Goal: Transaction & Acquisition: Purchase product/service

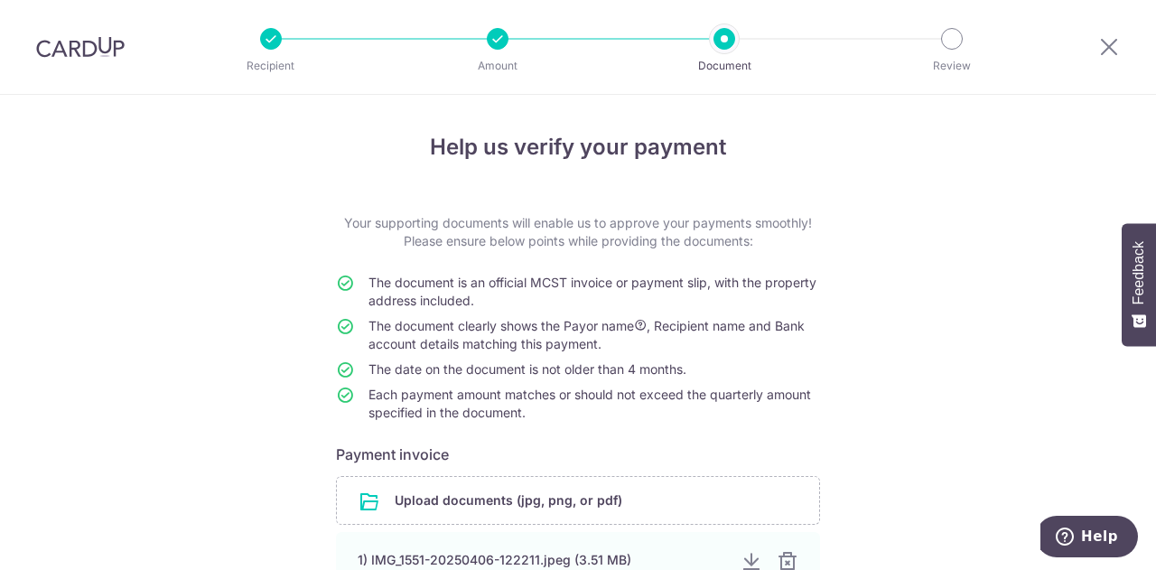
scroll to position [211, 0]
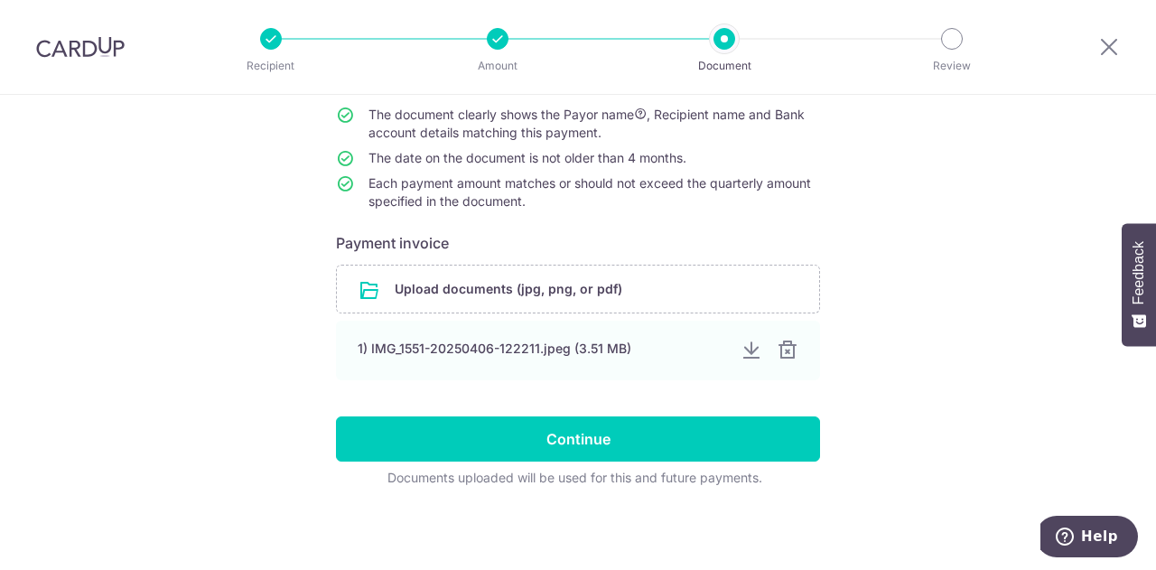
click at [782, 350] on div at bounding box center [788, 351] width 22 height 22
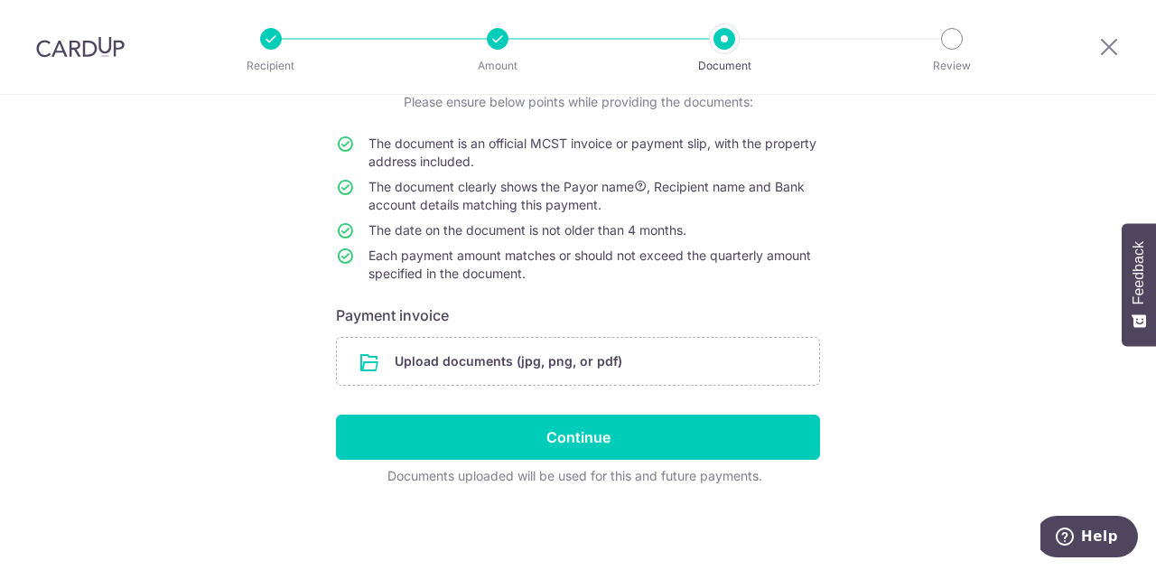
scroll to position [137, 0]
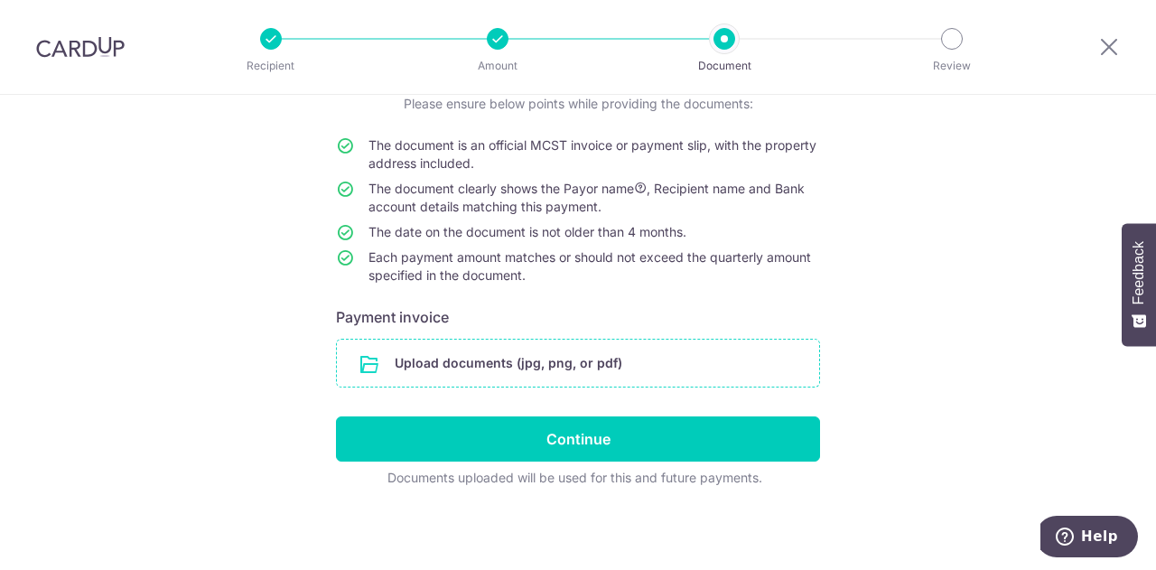
click at [615, 360] on input "file" at bounding box center [578, 363] width 482 height 47
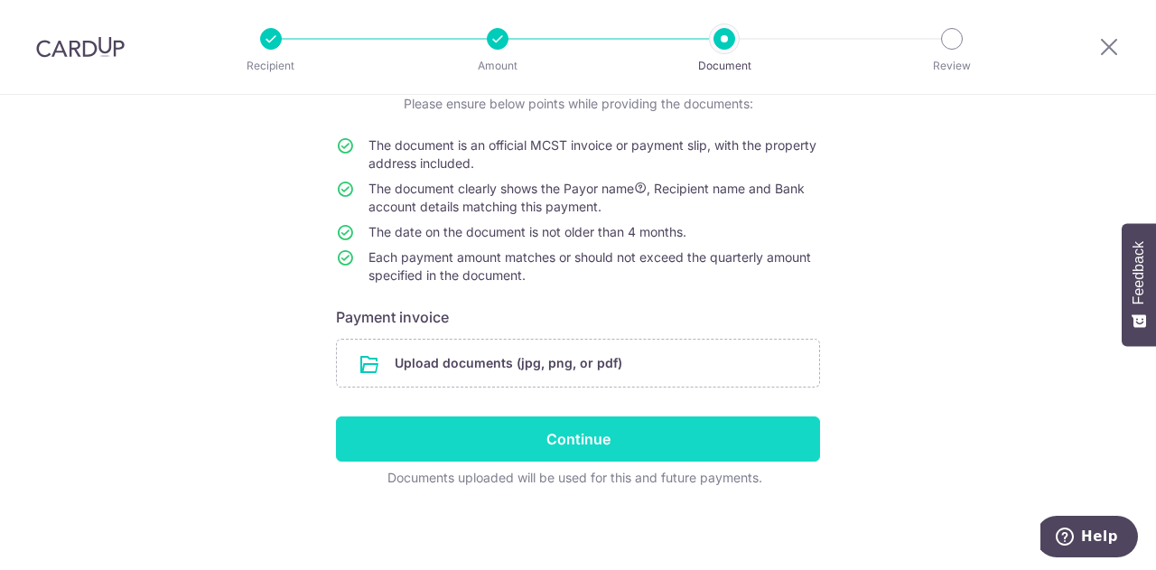
click at [548, 449] on input "Continue" at bounding box center [578, 439] width 484 height 45
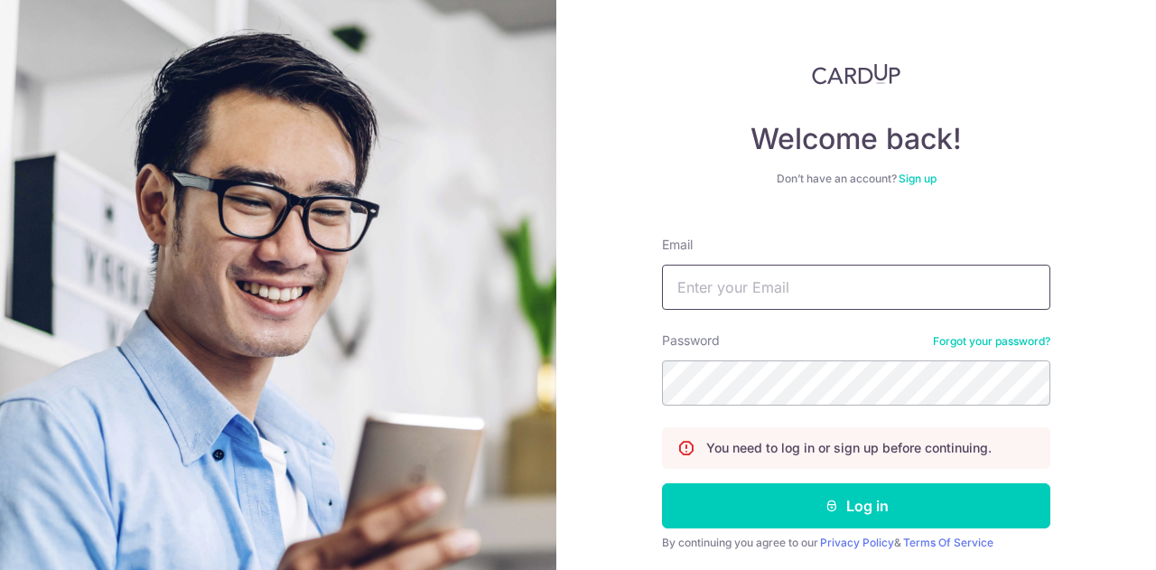
click at [712, 280] on input "Email" at bounding box center [856, 287] width 389 height 45
type input "benysmith@gmail.com"
click at [662, 483] on button "Log in" at bounding box center [856, 505] width 389 height 45
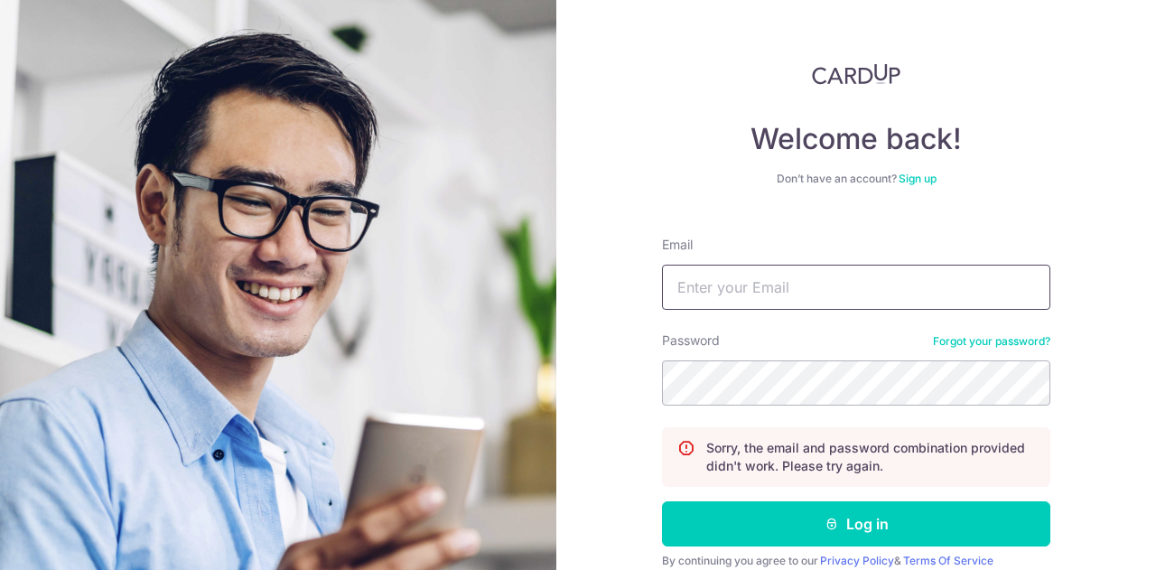
click at [728, 270] on input "Email" at bounding box center [856, 287] width 389 height 45
type input "[EMAIL_ADDRESS][DOMAIN_NAME]"
click at [662, 501] on button "Log in" at bounding box center [856, 523] width 389 height 45
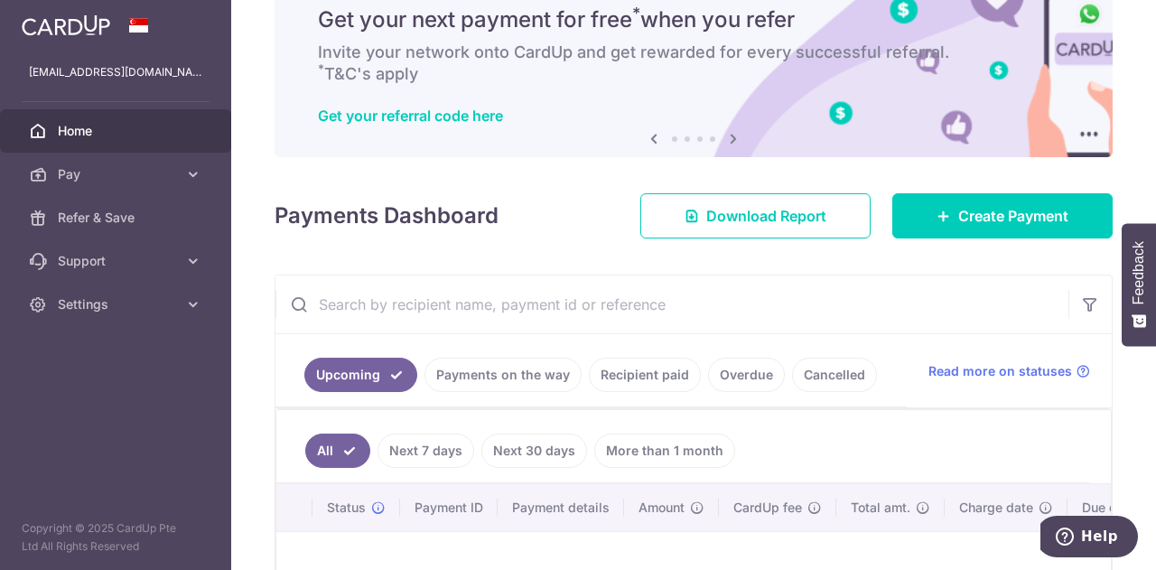
scroll to position [73, 0]
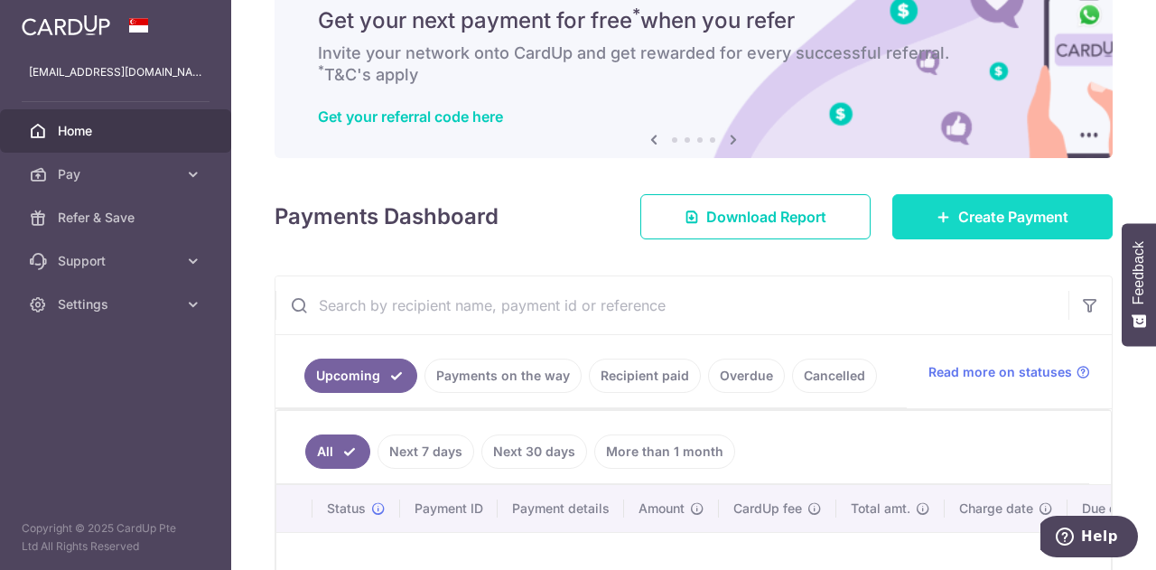
click at [942, 223] on link "Create Payment" at bounding box center [1003, 216] width 220 height 45
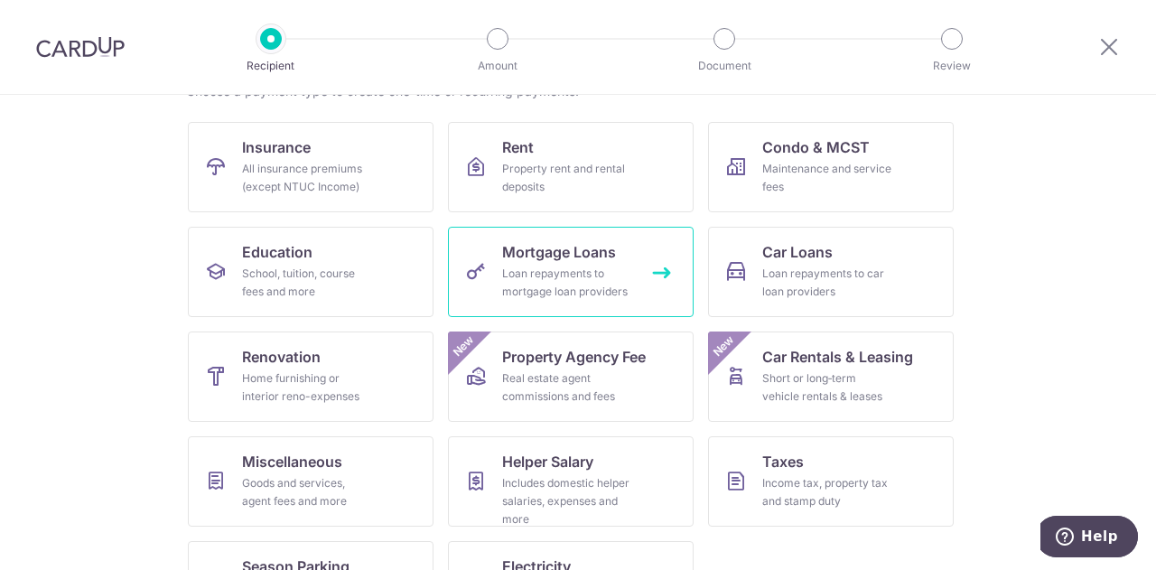
scroll to position [159, 0]
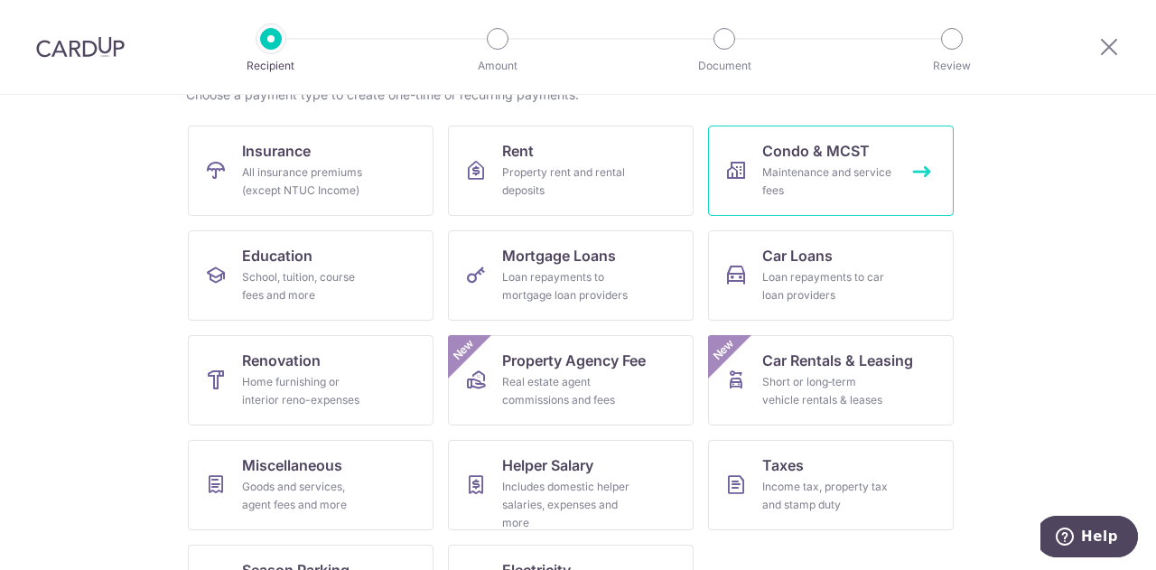
click at [750, 145] on link "Condo & MCST Maintenance and service fees" at bounding box center [831, 171] width 246 height 90
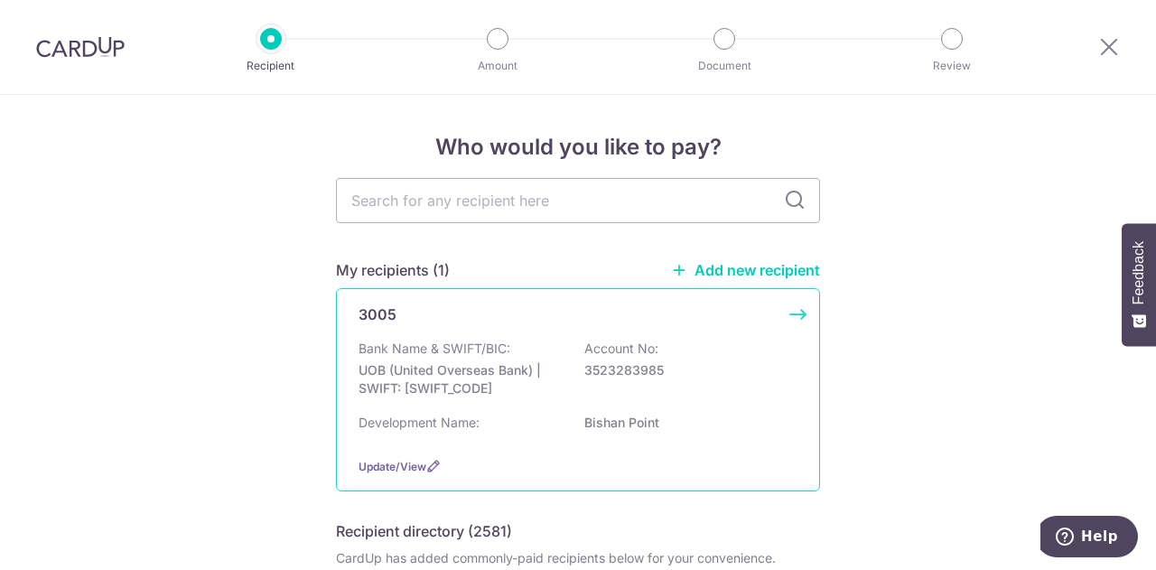
click at [497, 458] on div "Update/View" at bounding box center [578, 466] width 439 height 19
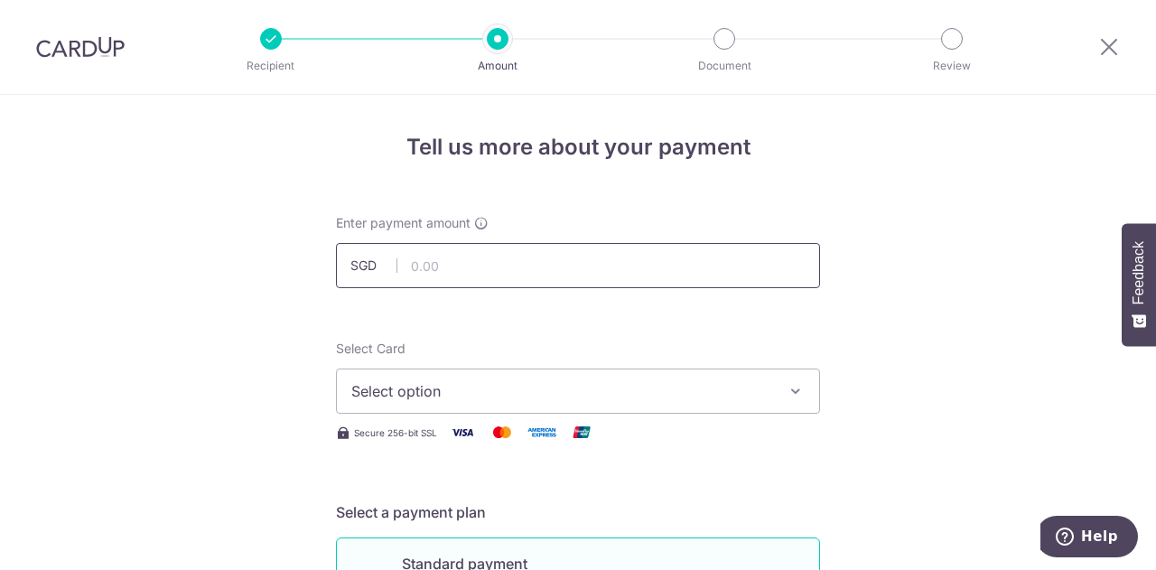
click at [421, 267] on input "text" at bounding box center [578, 265] width 484 height 45
type input "1,368.00"
click at [448, 409] on button "Select option" at bounding box center [578, 391] width 484 height 45
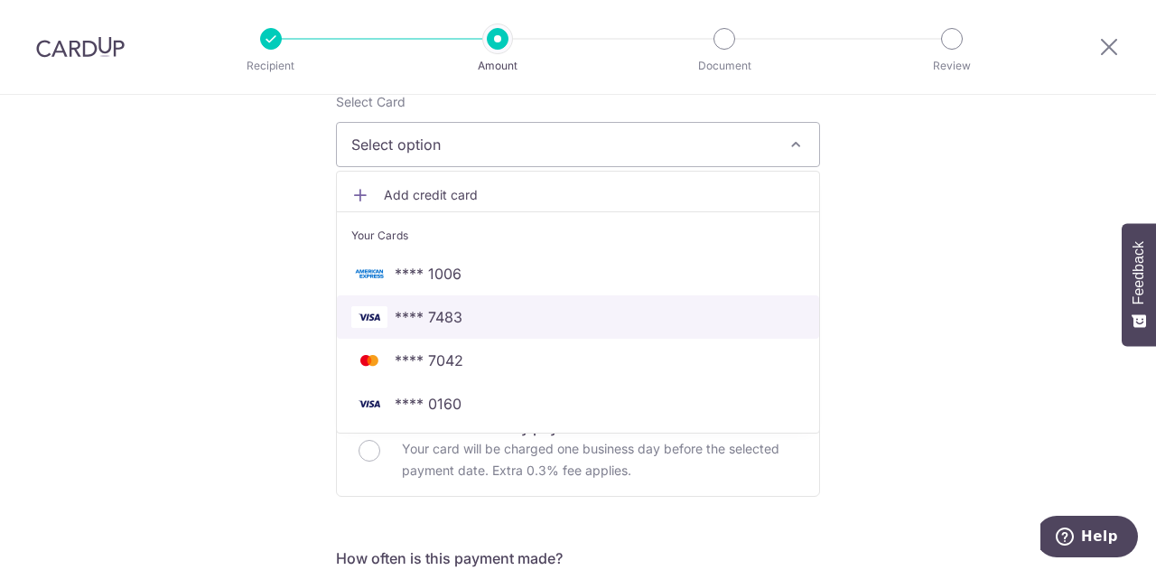
scroll to position [260, 0]
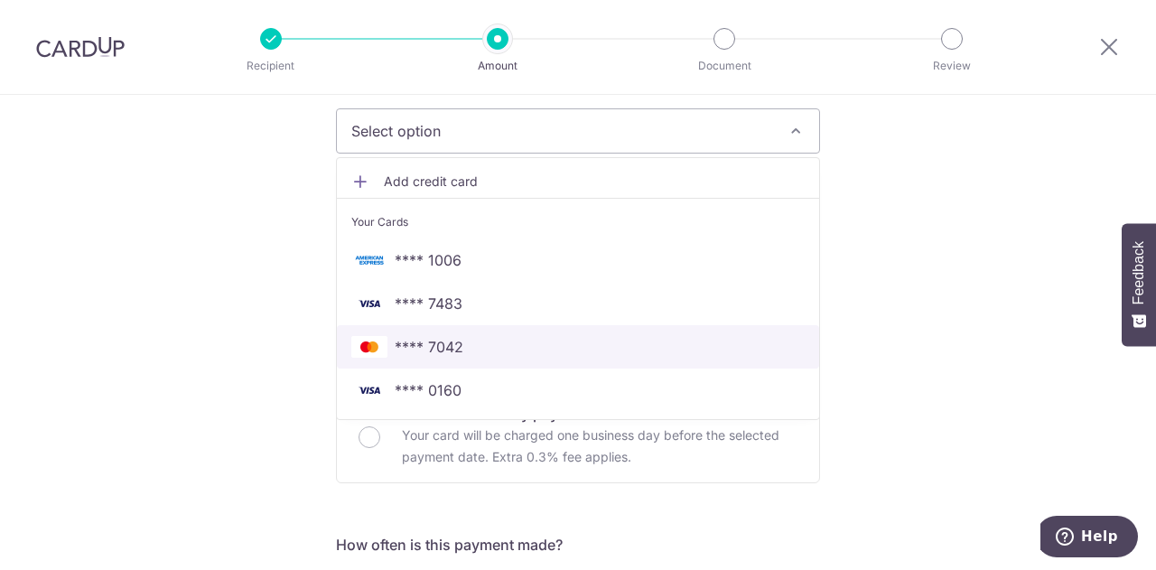
click at [445, 344] on span "**** 7042" at bounding box center [429, 347] width 69 height 22
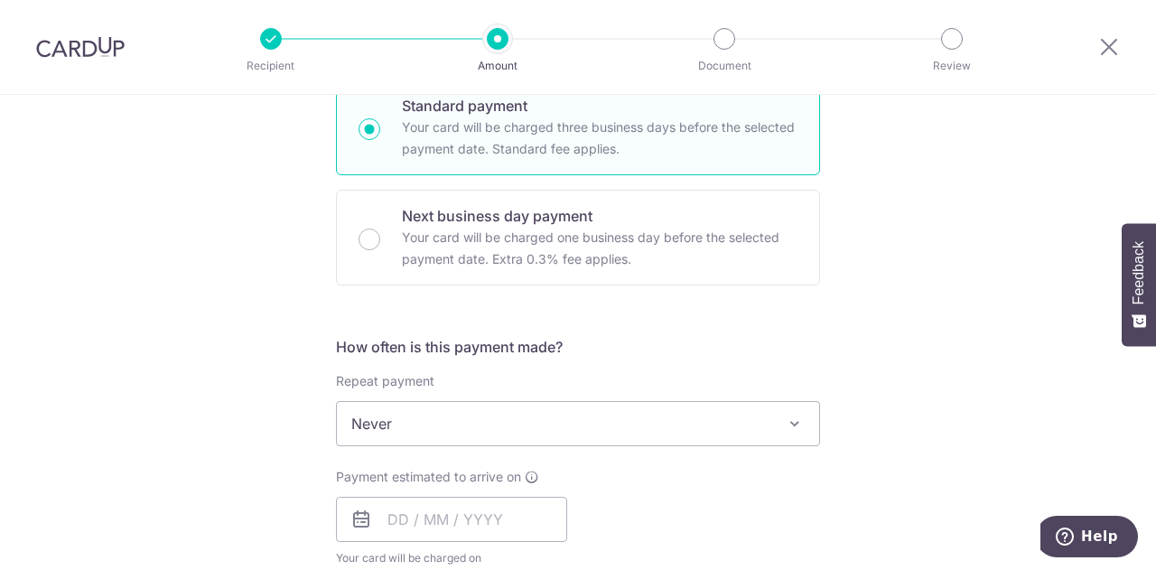
scroll to position [459, 0]
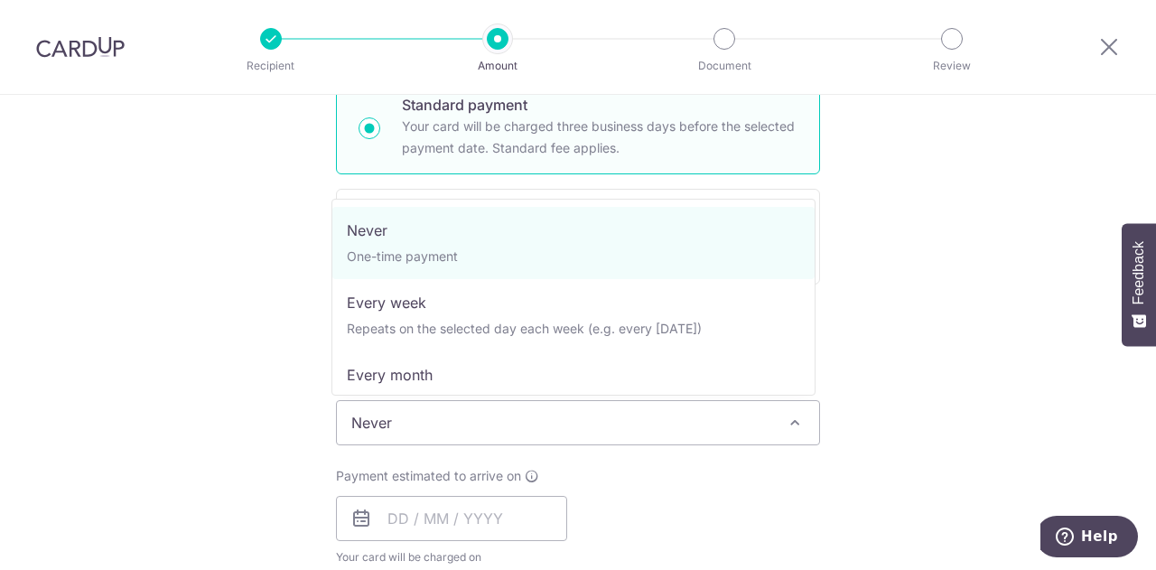
click at [434, 411] on span "Never" at bounding box center [578, 422] width 482 height 43
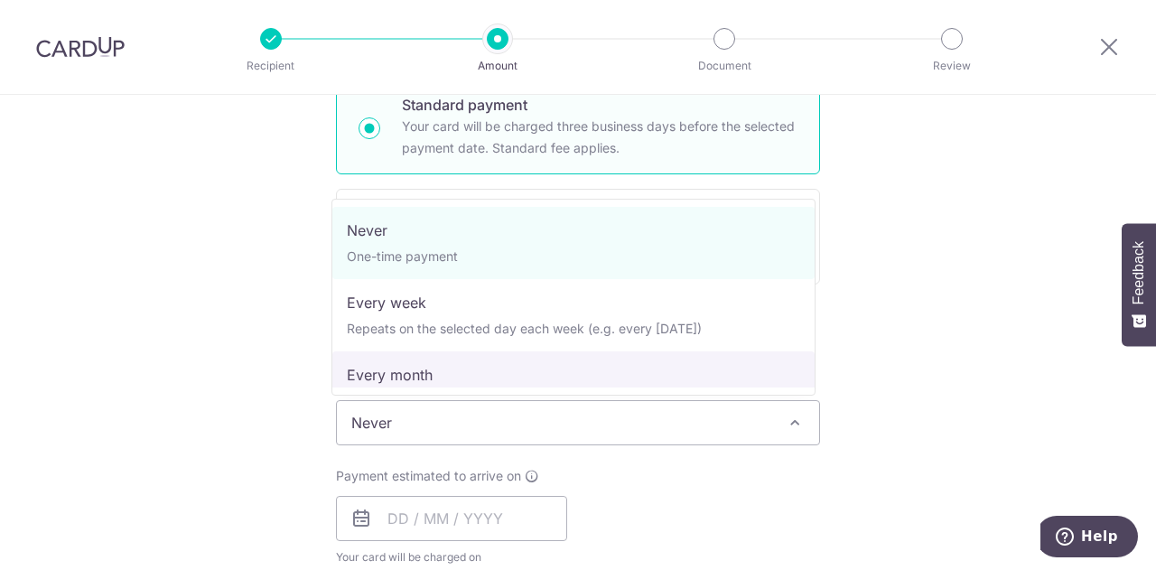
scroll to position [181, 0]
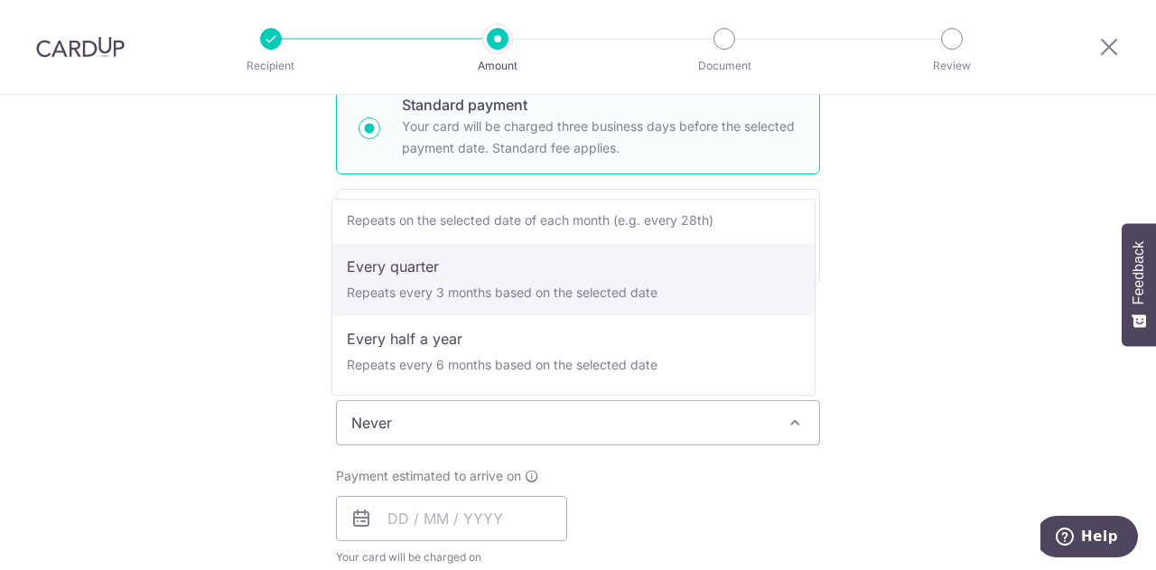
select select "4"
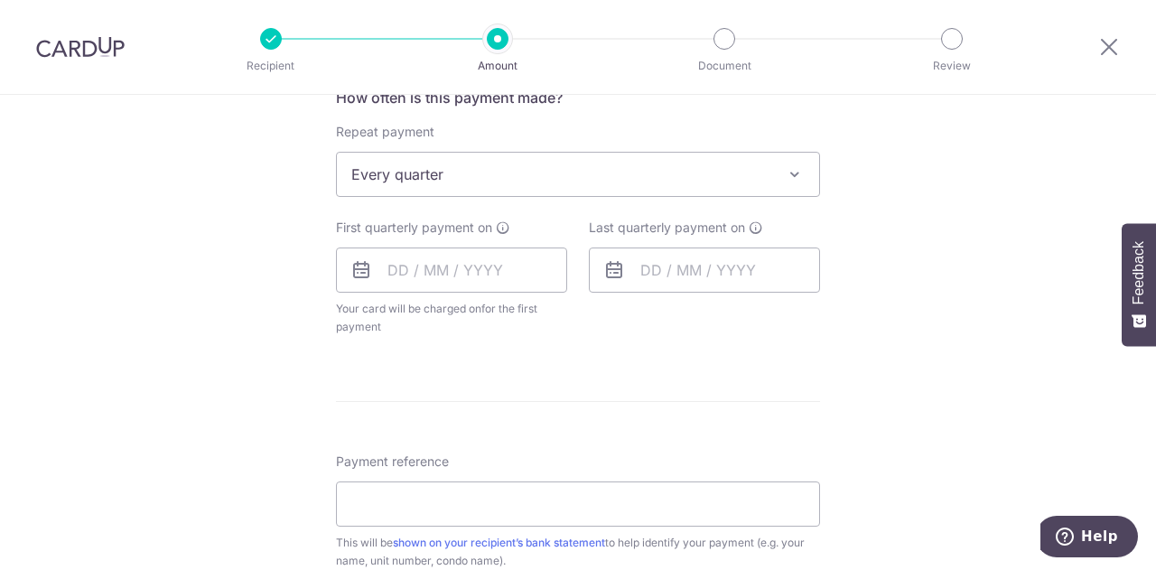
scroll to position [708, 0]
click at [414, 259] on input "text" at bounding box center [451, 269] width 231 height 45
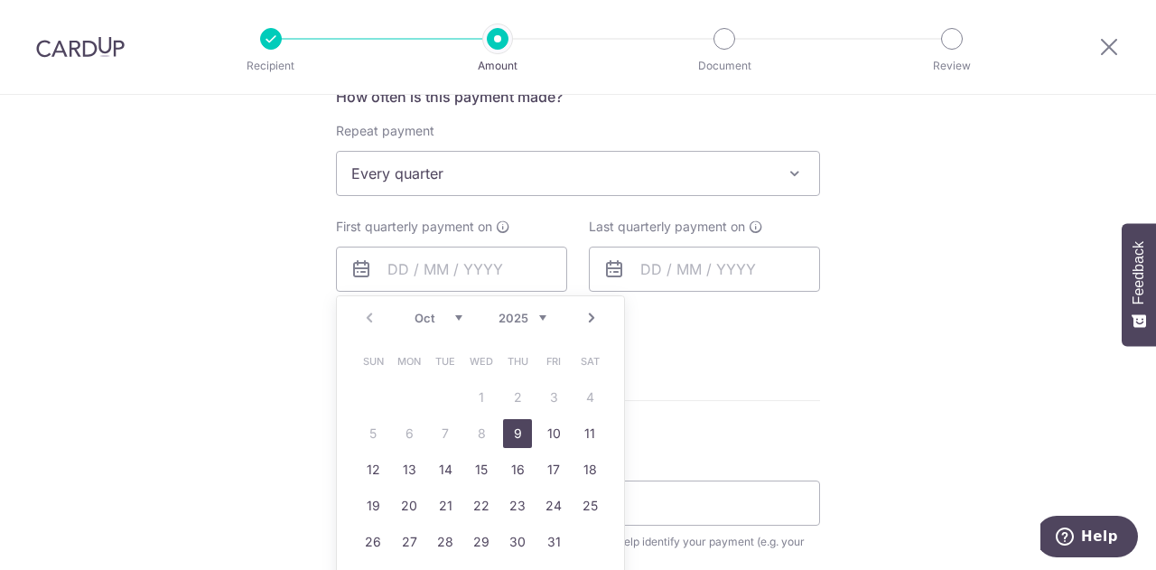
click at [520, 434] on link "9" at bounding box center [517, 433] width 29 height 29
type input "[DATE]"
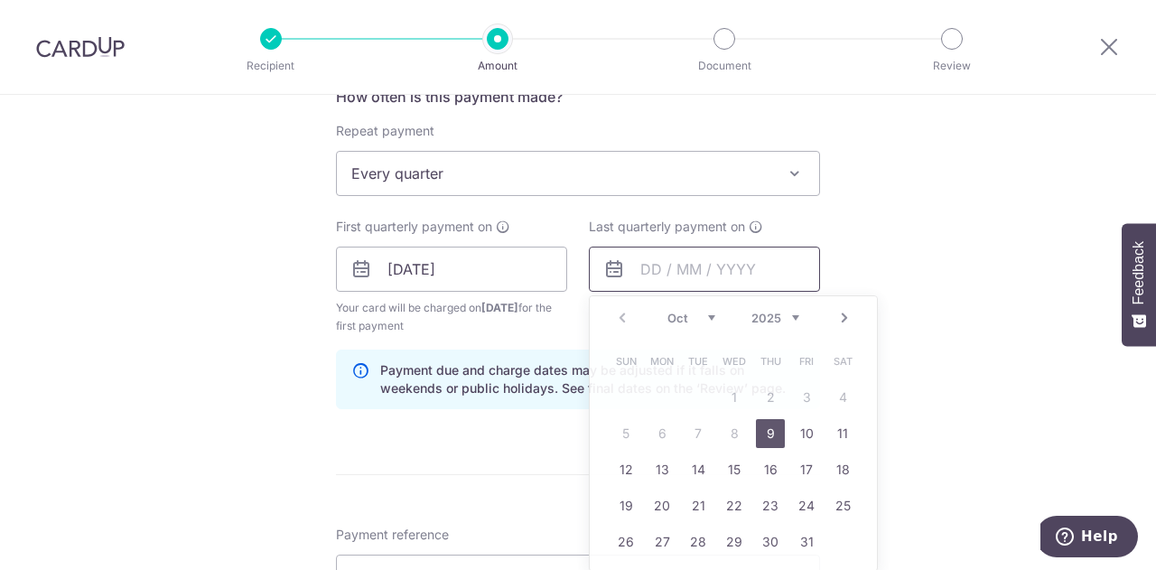
click at [680, 276] on input "text" at bounding box center [704, 269] width 231 height 45
click at [786, 317] on select "2025 2026 2027 2028 2029 2030 2031 2032 2033 2034 2035" at bounding box center [776, 318] width 48 height 14
click at [810, 437] on link "9" at bounding box center [806, 433] width 29 height 29
type input "09/10/2026"
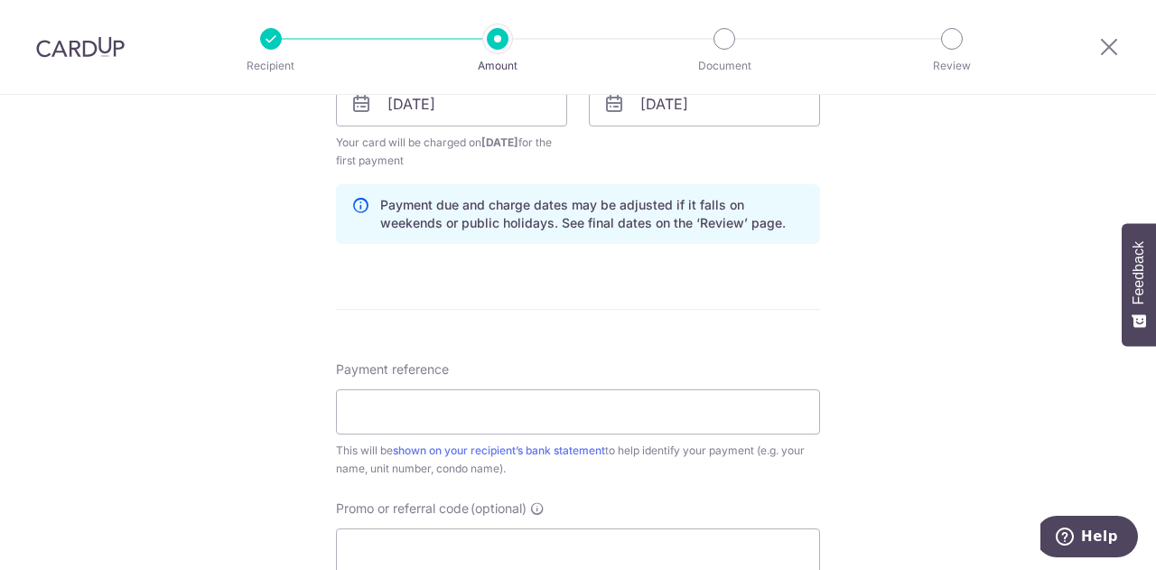
scroll to position [910, 0]
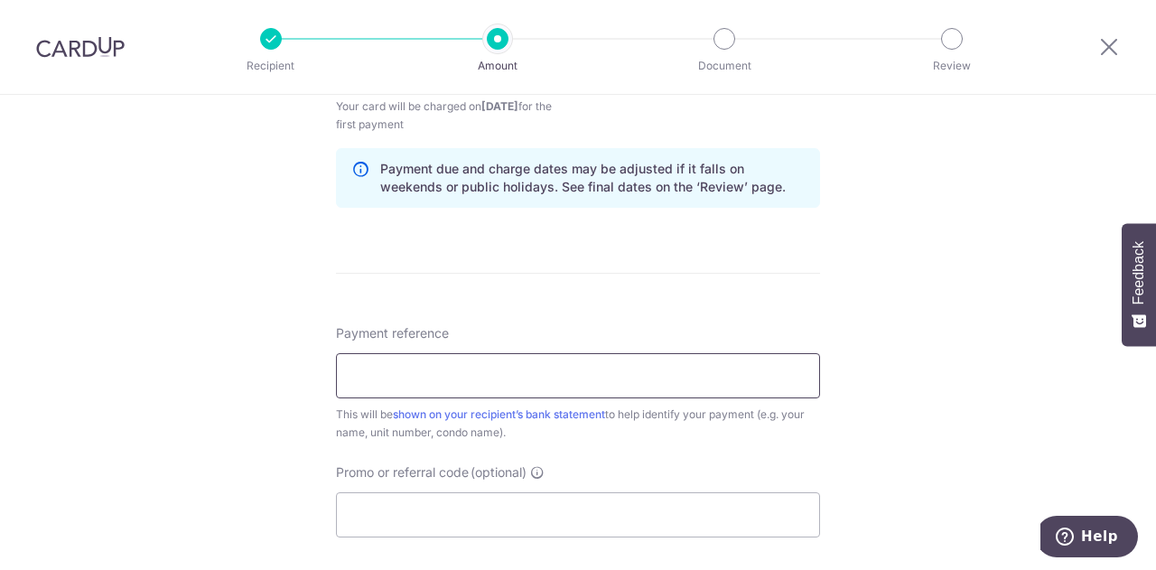
click at [418, 383] on input "Payment reference" at bounding box center [578, 375] width 484 height 45
type input "B61-30-03"
click at [454, 511] on input "Promo or referral code (optional)" at bounding box center [578, 514] width 484 height 45
type input "B"
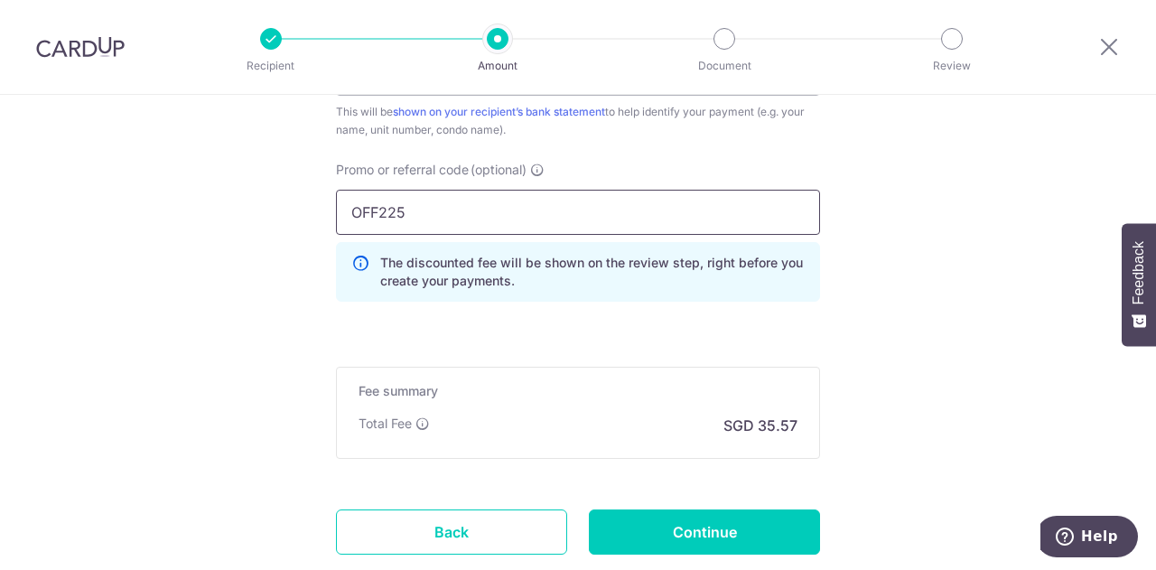
scroll to position [1321, 0]
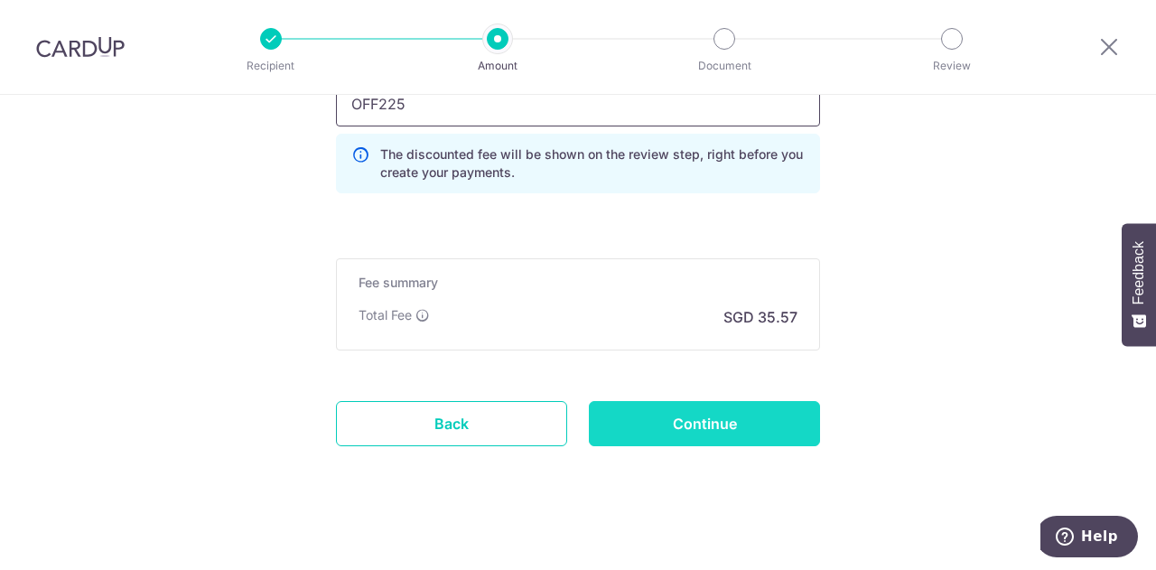
type input "OFF225"
click at [669, 404] on input "Continue" at bounding box center [704, 423] width 231 height 45
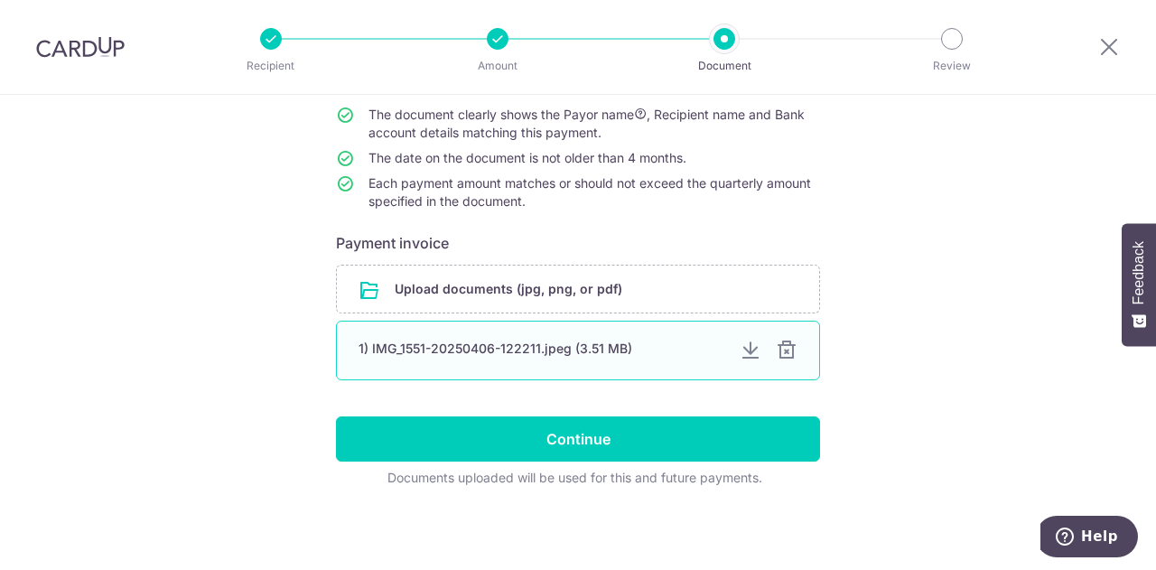
click at [782, 347] on div at bounding box center [787, 351] width 22 height 22
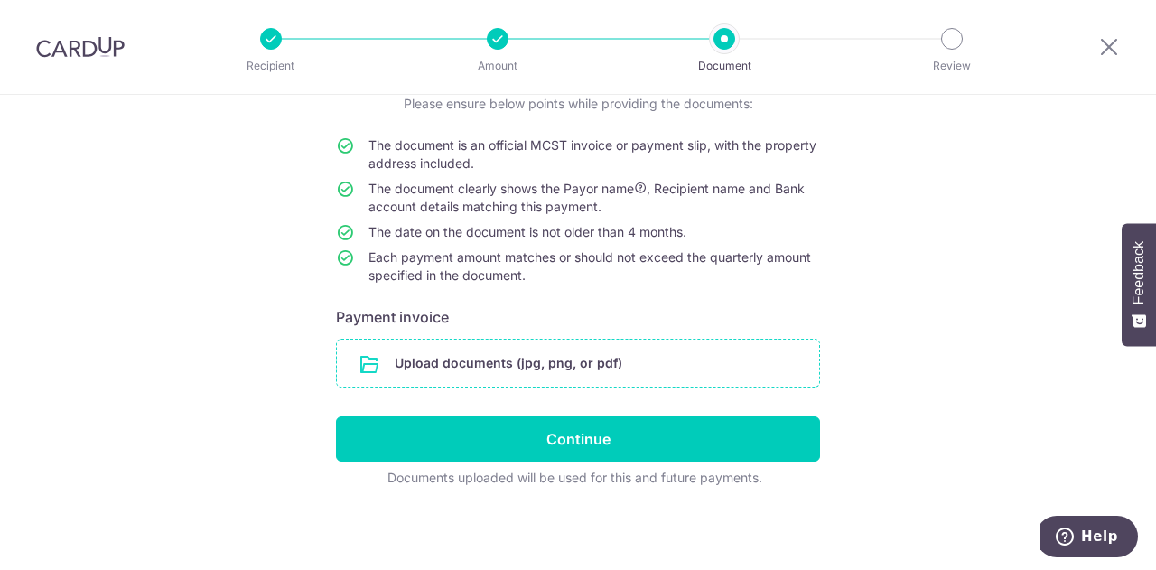
click at [575, 367] on input "file" at bounding box center [578, 363] width 482 height 47
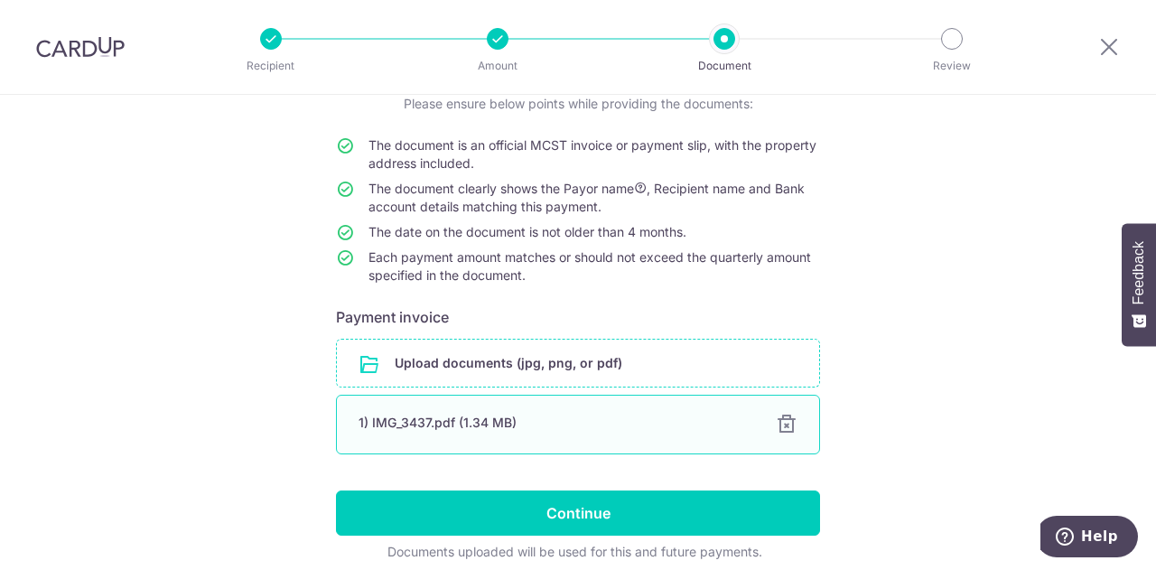
click at [451, 426] on div "1) IMG_3437.pdf (1.34 MB)" at bounding box center [557, 423] width 396 height 18
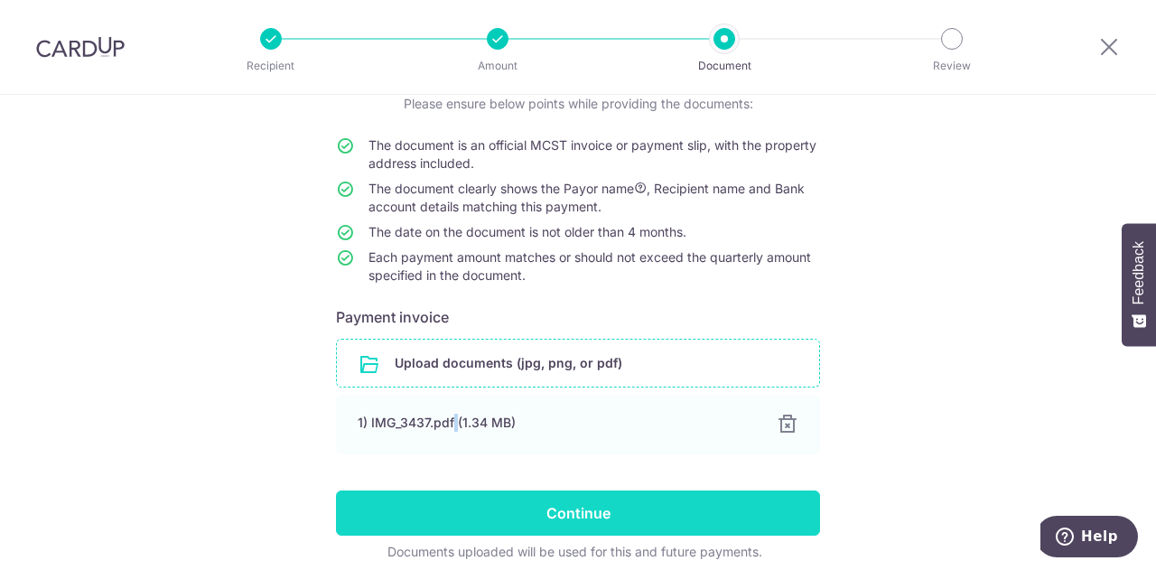
click at [588, 510] on input "Continue" at bounding box center [578, 513] width 484 height 45
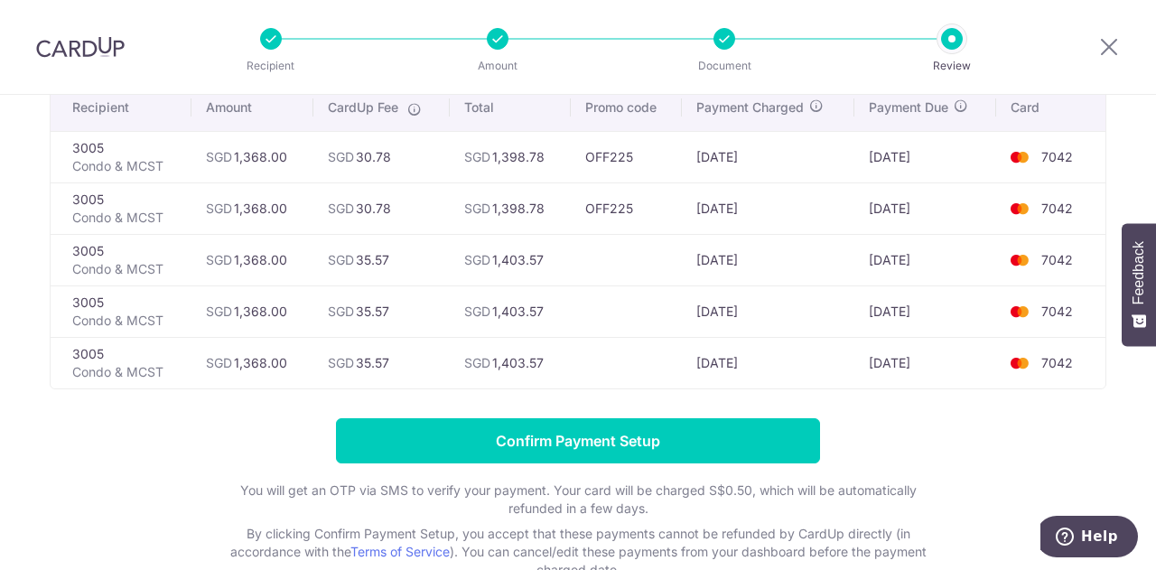
scroll to position [148, 0]
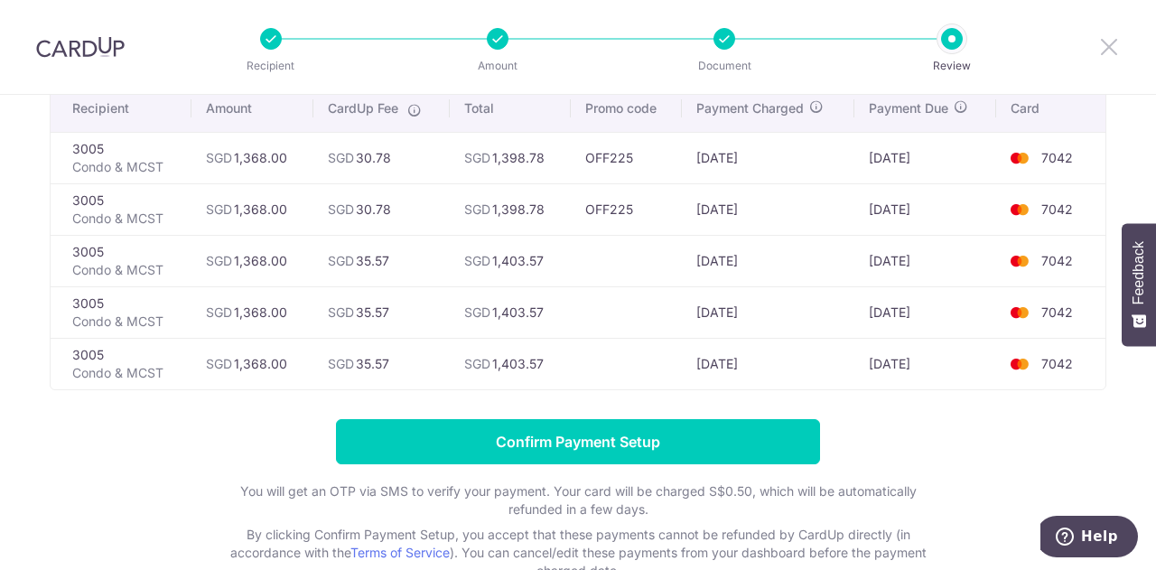
click at [1110, 46] on icon at bounding box center [1110, 46] width 22 height 23
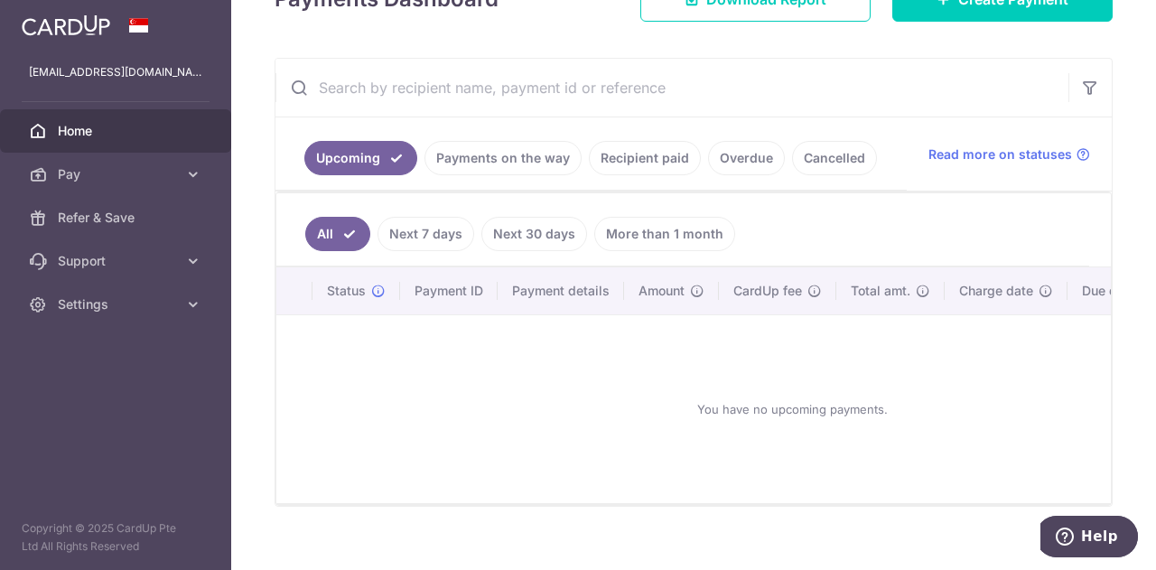
scroll to position [115, 0]
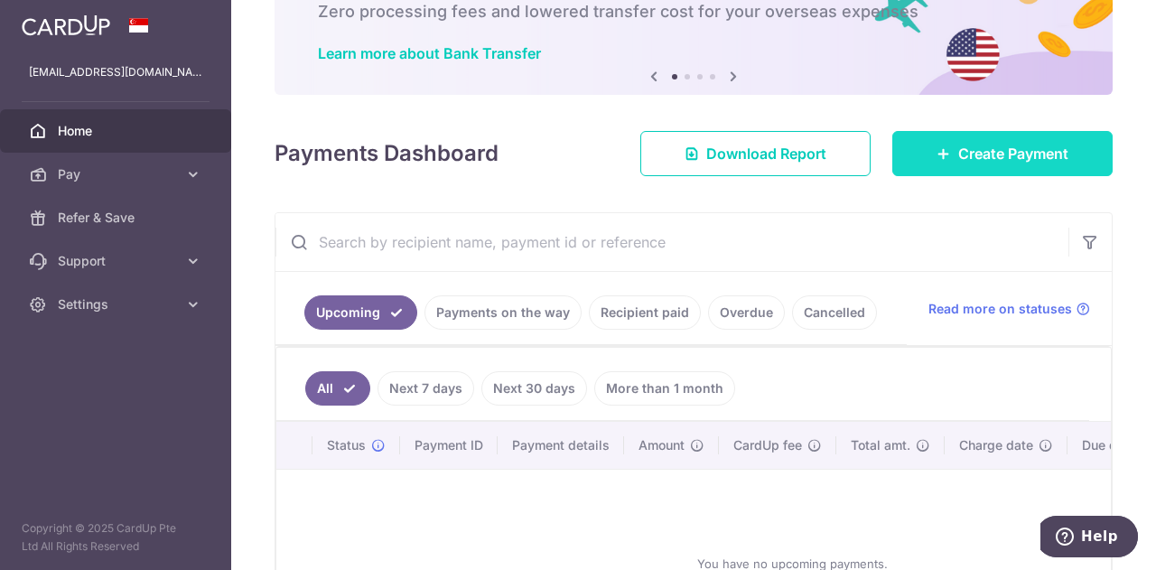
click at [963, 152] on span "Create Payment" at bounding box center [1014, 154] width 110 height 22
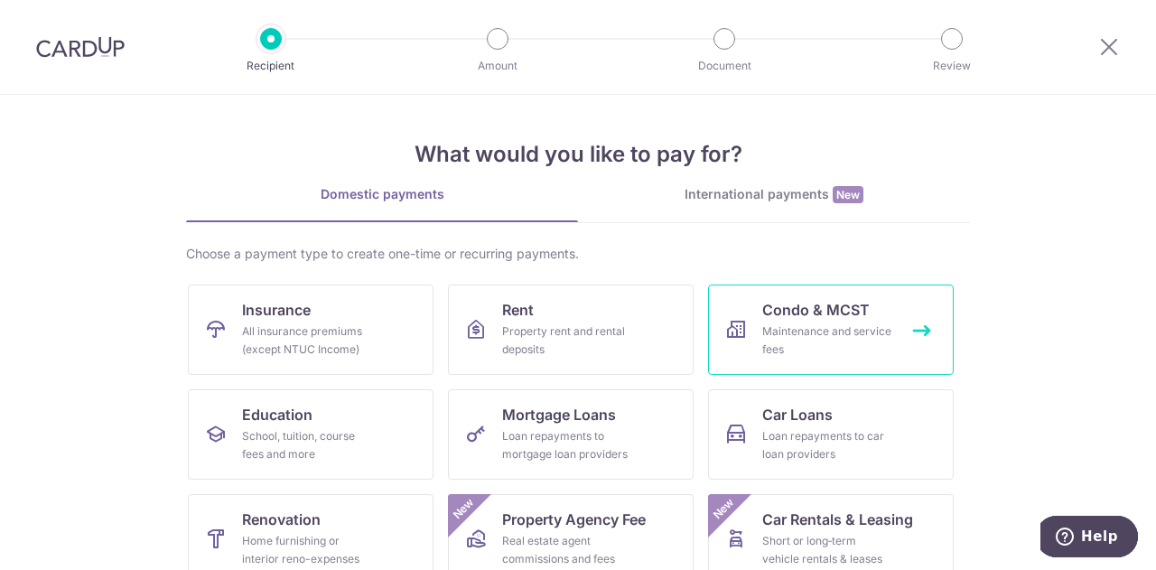
click at [858, 332] on div "Maintenance and service fees" at bounding box center [828, 341] width 130 height 36
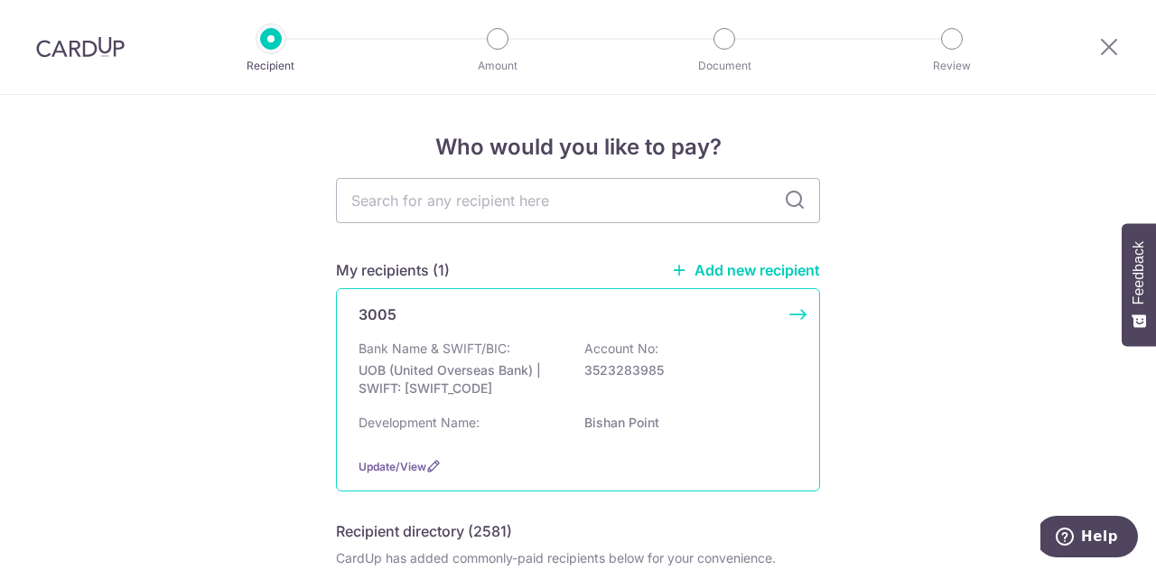
click at [641, 351] on p "Account No:" at bounding box center [622, 349] width 74 height 18
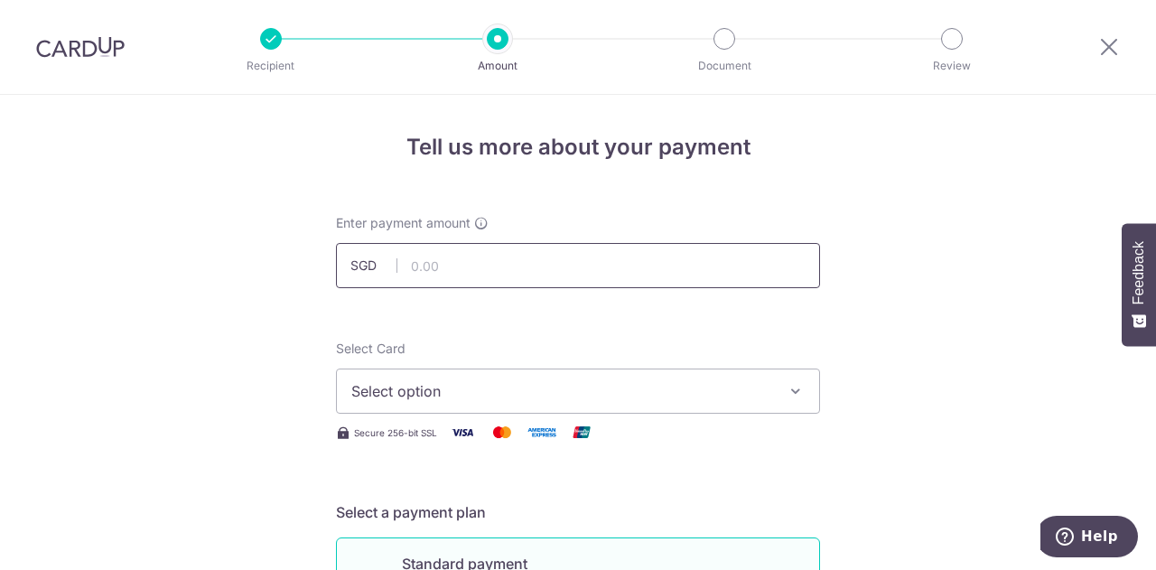
click at [546, 274] on input "text" at bounding box center [578, 265] width 484 height 45
click at [456, 247] on input "text" at bounding box center [578, 265] width 484 height 45
type input "1,368.00"
click at [438, 391] on span "Select option" at bounding box center [561, 391] width 421 height 22
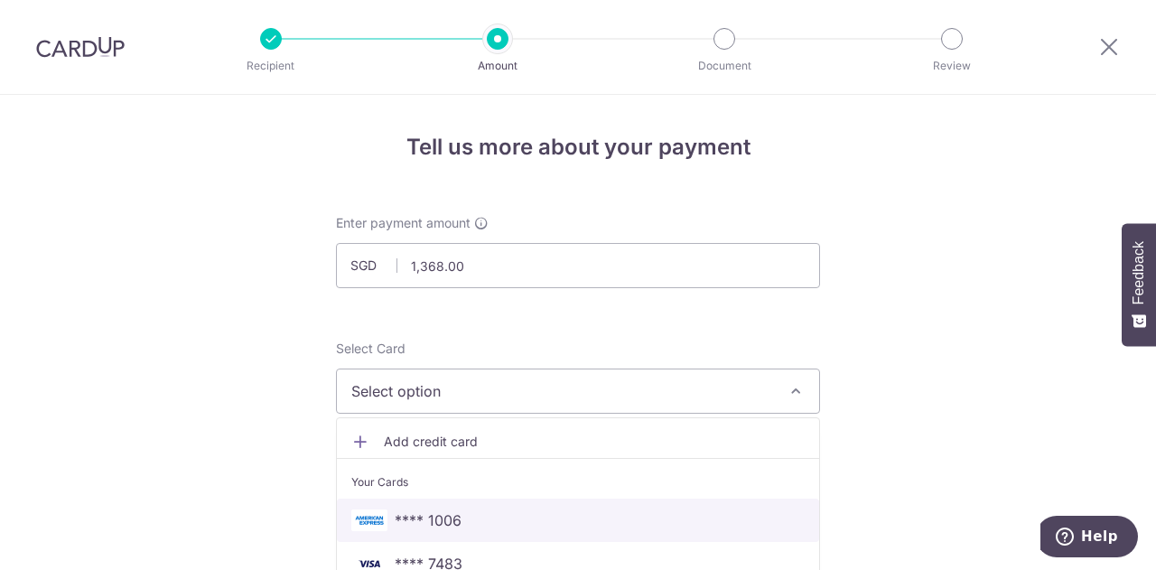
scroll to position [202, 0]
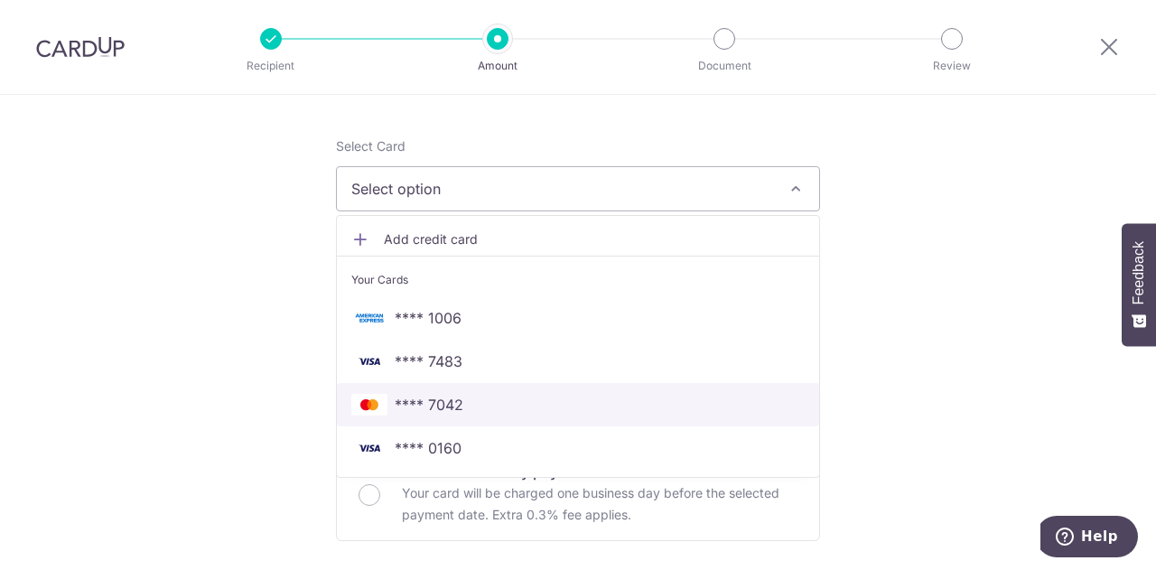
click at [463, 406] on span "**** 7042" at bounding box center [578, 405] width 454 height 22
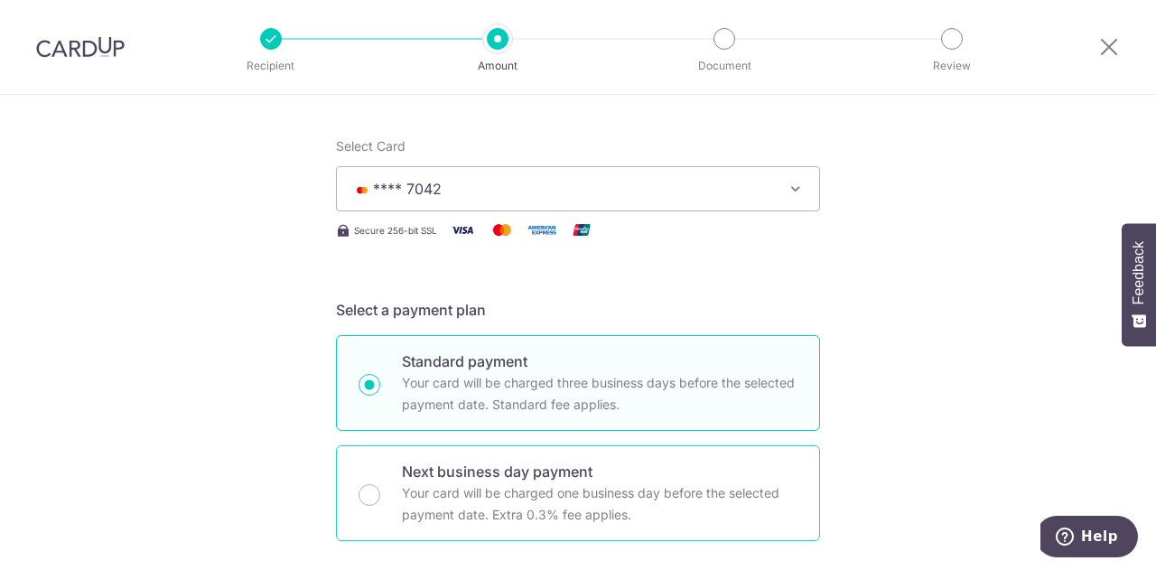
scroll to position [533, 0]
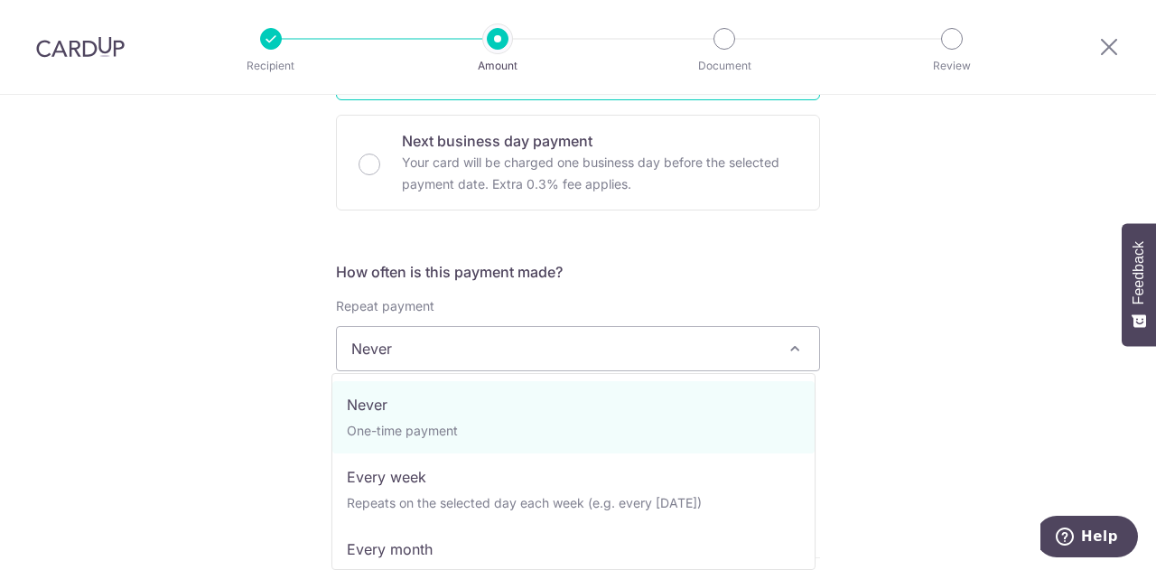
click at [441, 345] on span "Never" at bounding box center [578, 348] width 482 height 43
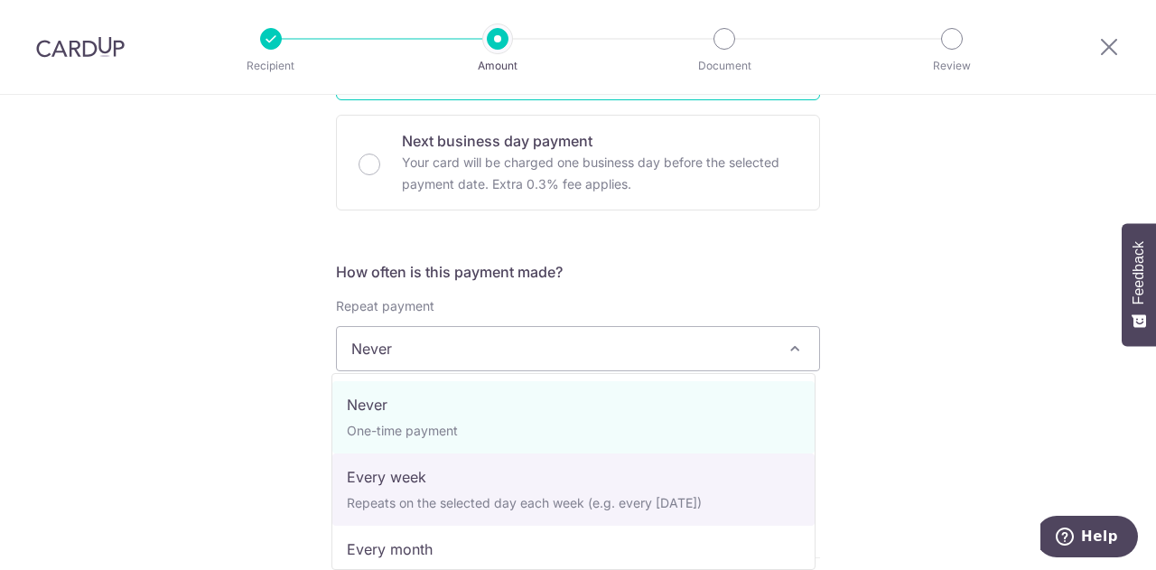
scroll to position [157, 0]
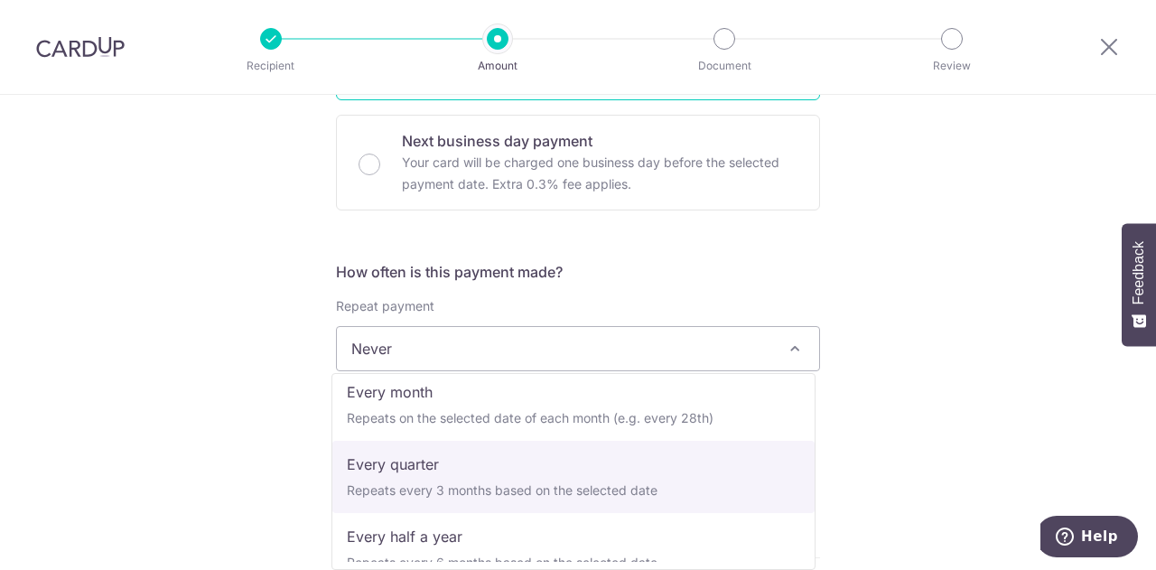
select select "4"
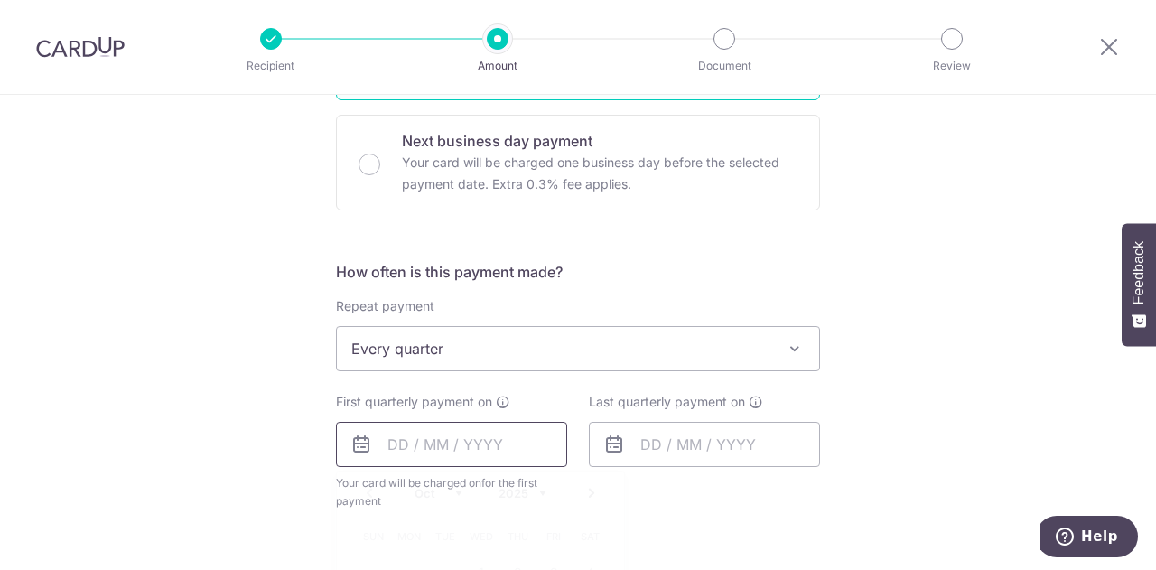
click at [411, 444] on input "text" at bounding box center [451, 444] width 231 height 45
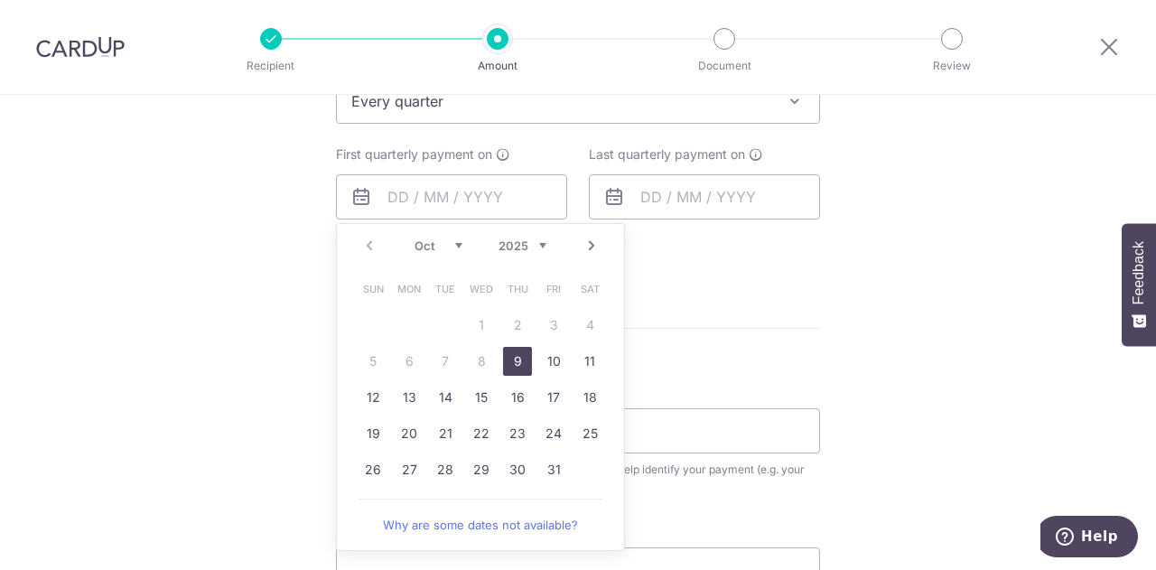
click at [508, 359] on link "9" at bounding box center [517, 361] width 29 height 29
type input "[DATE]"
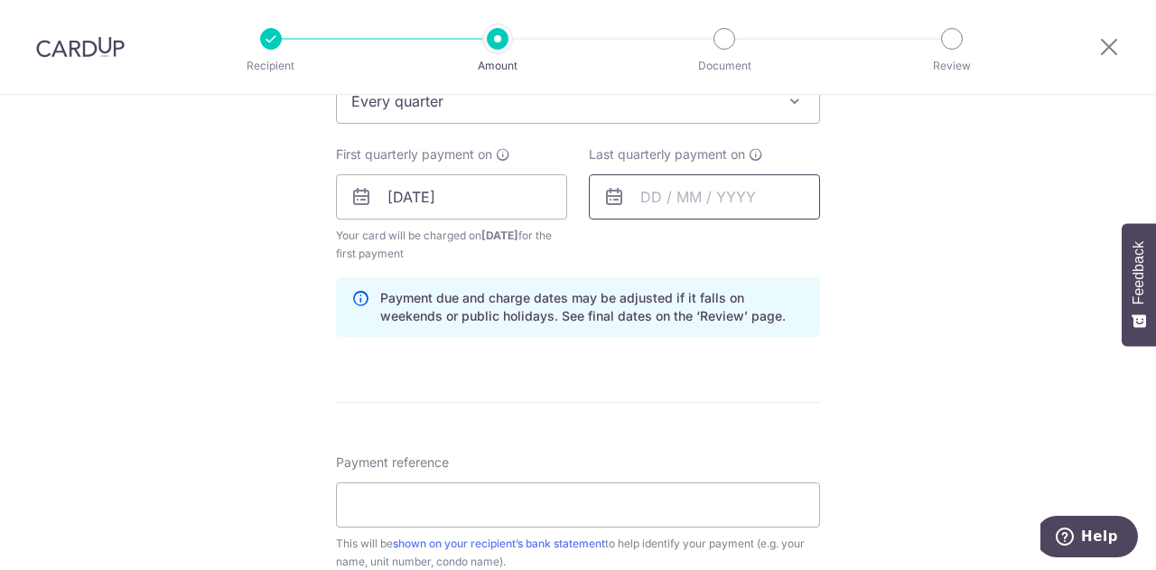
click at [669, 198] on input "text" at bounding box center [704, 196] width 231 height 45
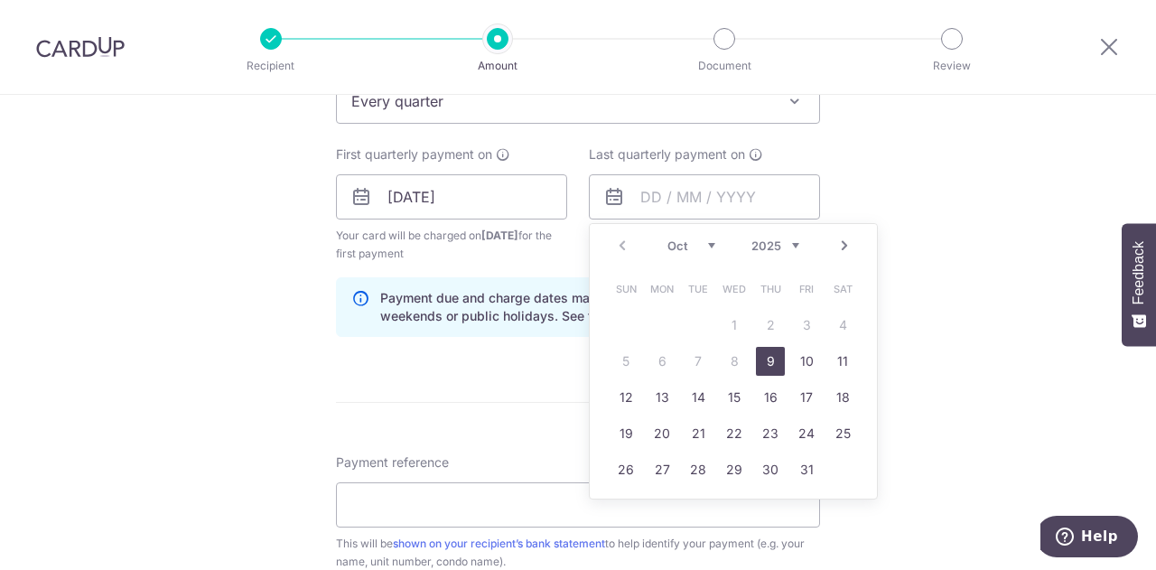
click at [847, 242] on link "Next" at bounding box center [845, 246] width 22 height 22
click at [806, 358] on link "9" at bounding box center [806, 361] width 29 height 29
type input "[DATE]"
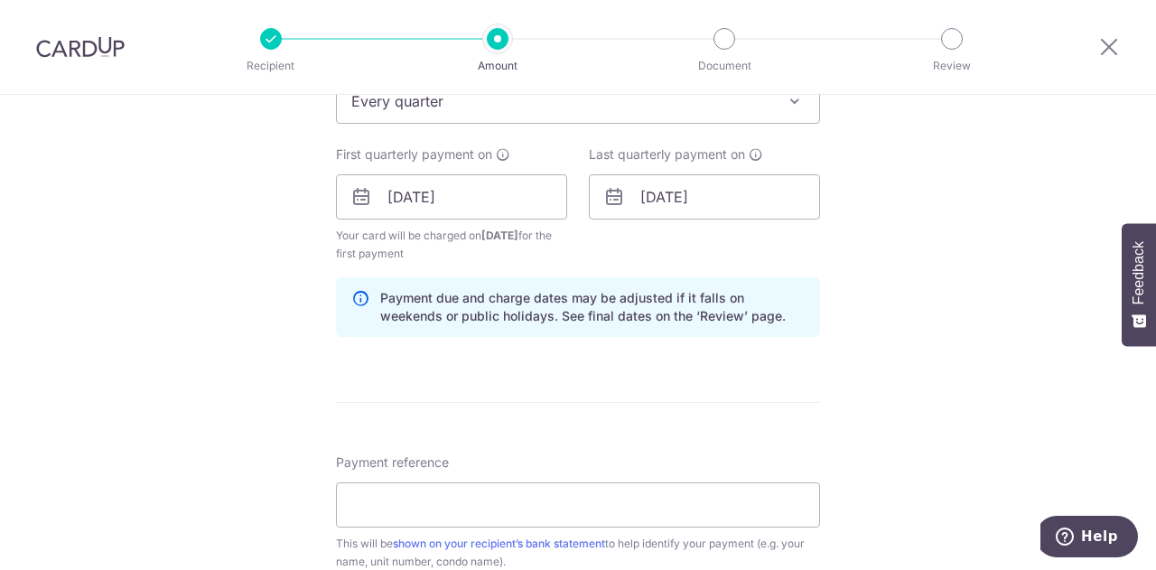
scroll to position [875, 0]
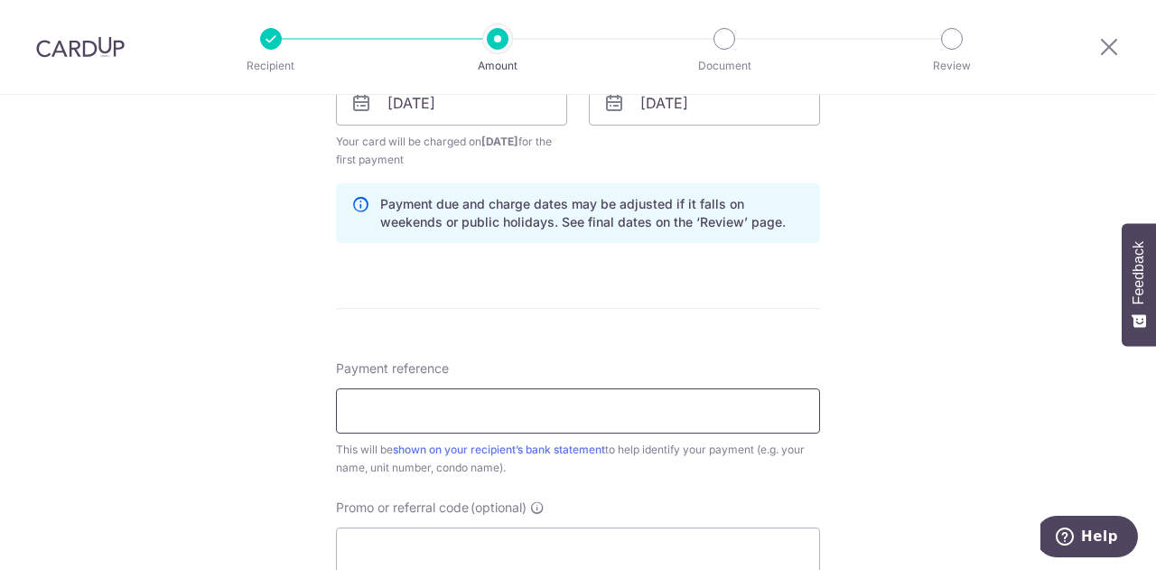
click at [401, 405] on input "Payment reference" at bounding box center [578, 411] width 484 height 45
type input "B61-30-03"
click at [454, 540] on input "Promo or referral code (optional)" at bounding box center [578, 550] width 484 height 45
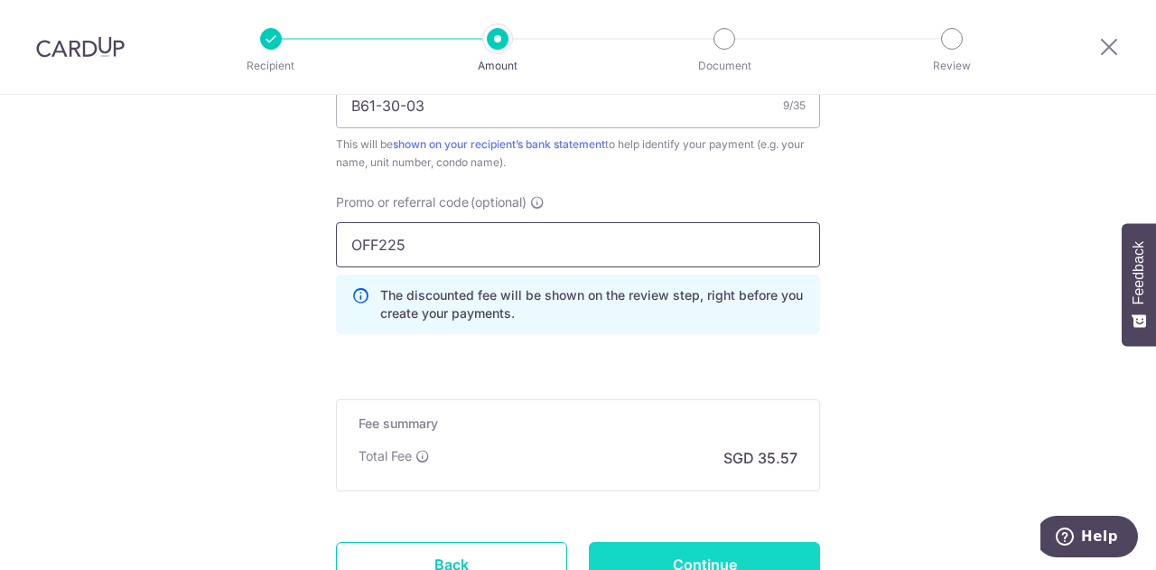
type input "OFF225"
click at [714, 557] on input "Continue" at bounding box center [704, 564] width 231 height 45
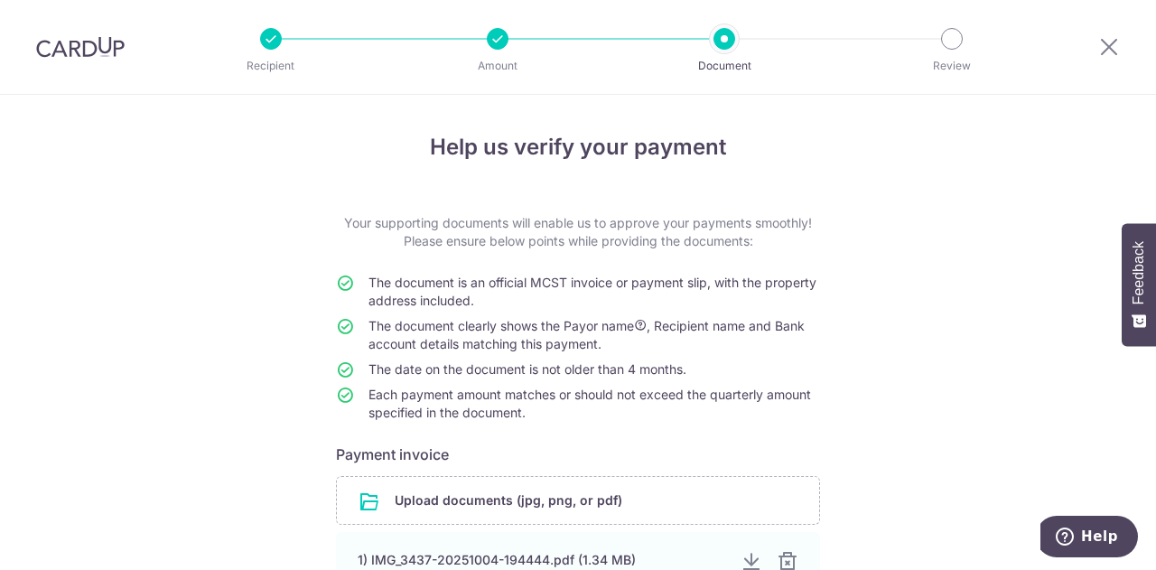
scroll to position [211, 0]
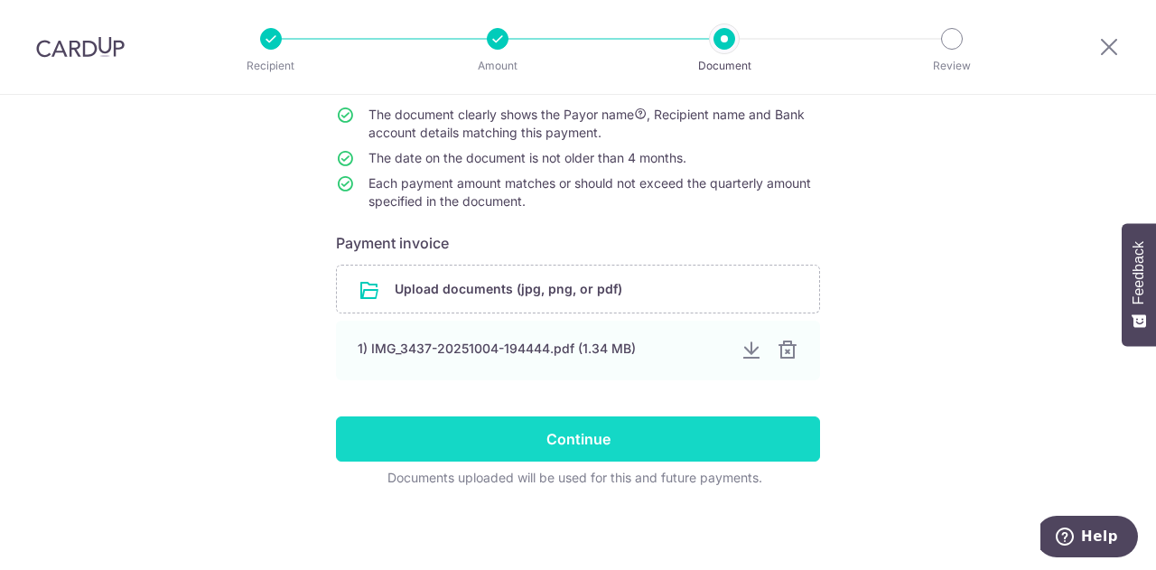
click at [643, 451] on input "Continue" at bounding box center [578, 439] width 484 height 45
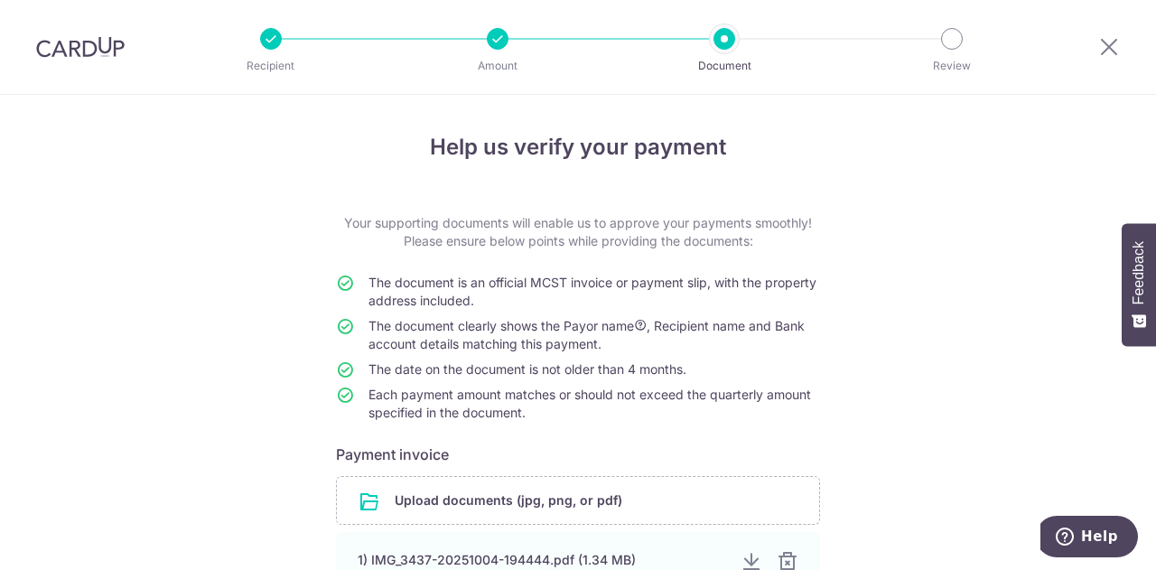
scroll to position [211, 0]
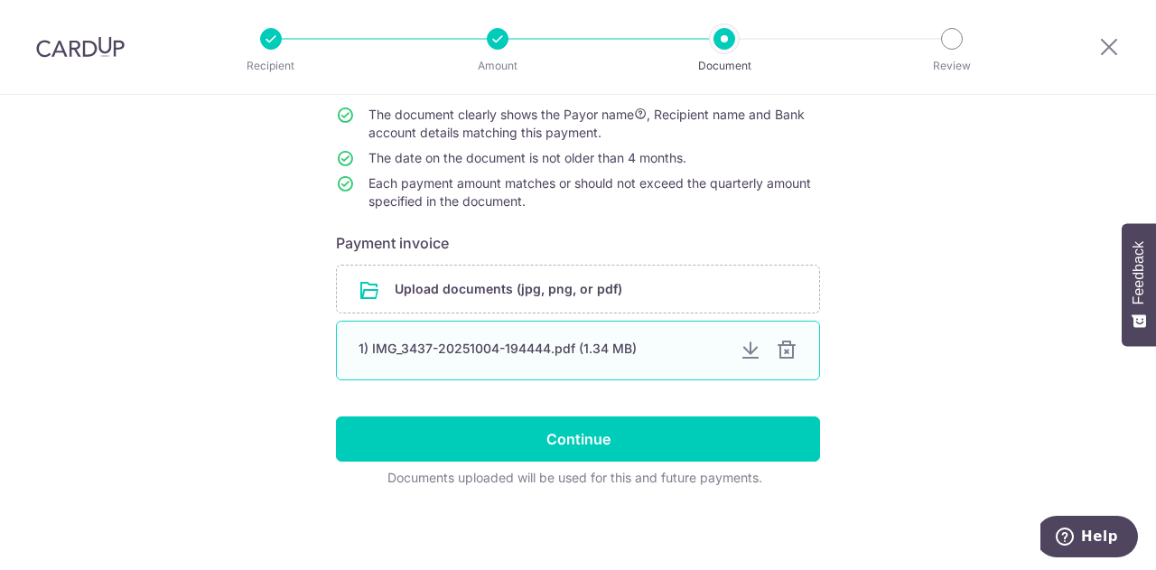
click at [791, 355] on div at bounding box center [787, 351] width 22 height 22
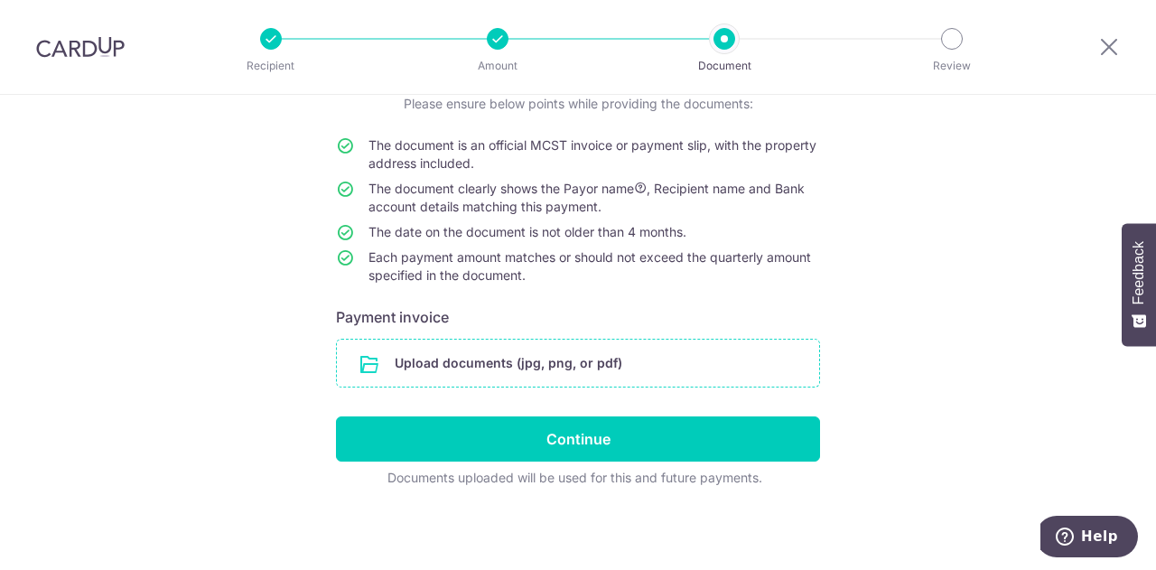
click at [519, 360] on input "file" at bounding box center [578, 363] width 482 height 47
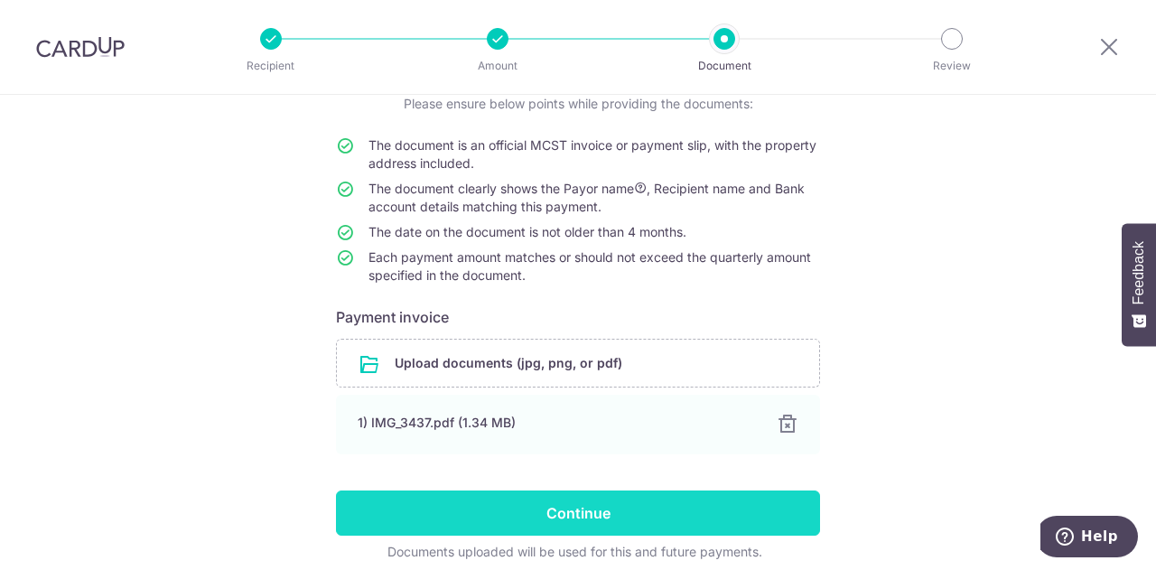
click at [588, 495] on input "Continue" at bounding box center [578, 513] width 484 height 45
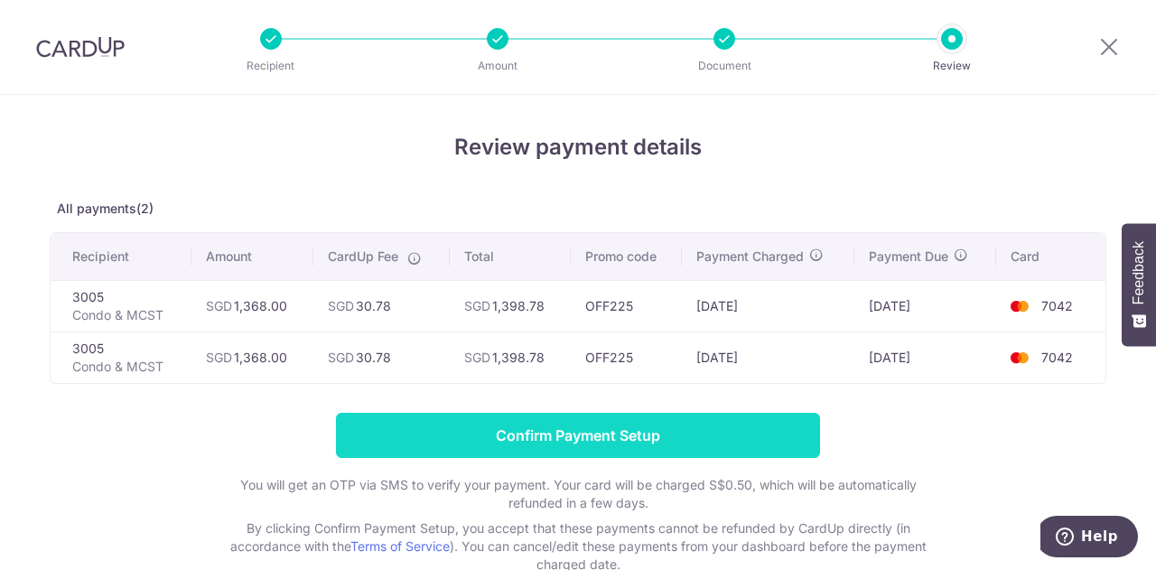
click at [524, 448] on input "Confirm Payment Setup" at bounding box center [578, 435] width 484 height 45
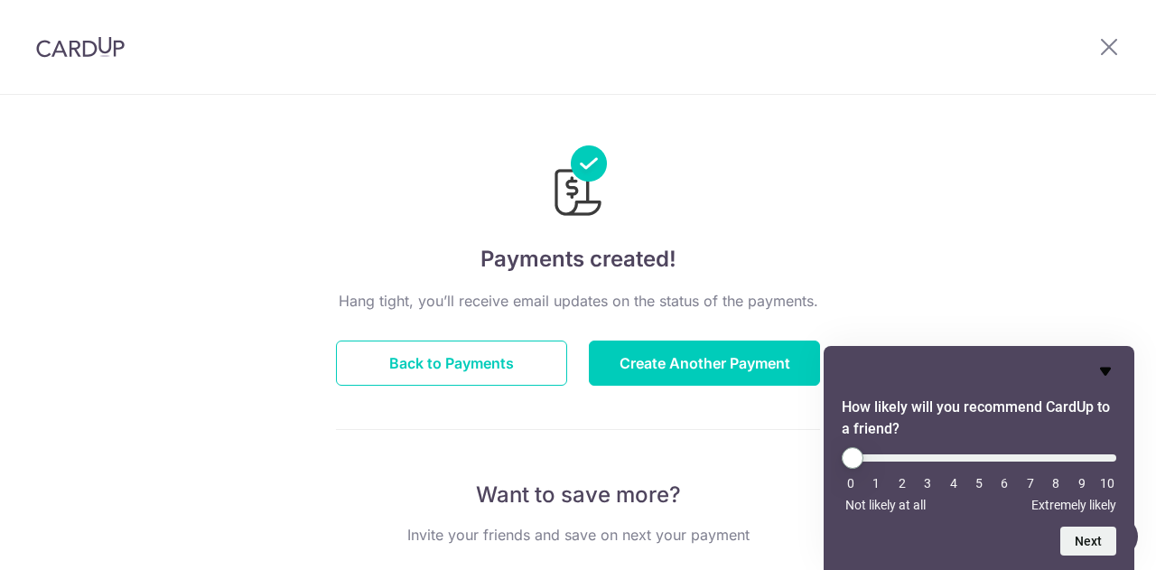
click at [1111, 376] on icon "Hide survey" at bounding box center [1106, 371] width 22 height 22
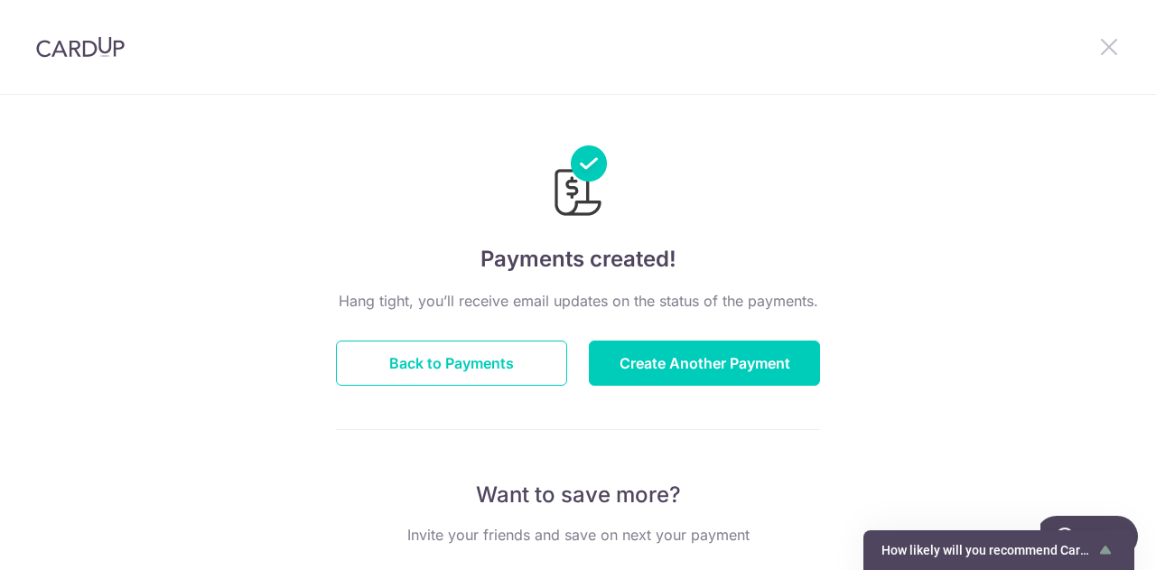
click at [1113, 48] on icon at bounding box center [1110, 46] width 22 height 23
